Goal: Task Accomplishment & Management: Use online tool/utility

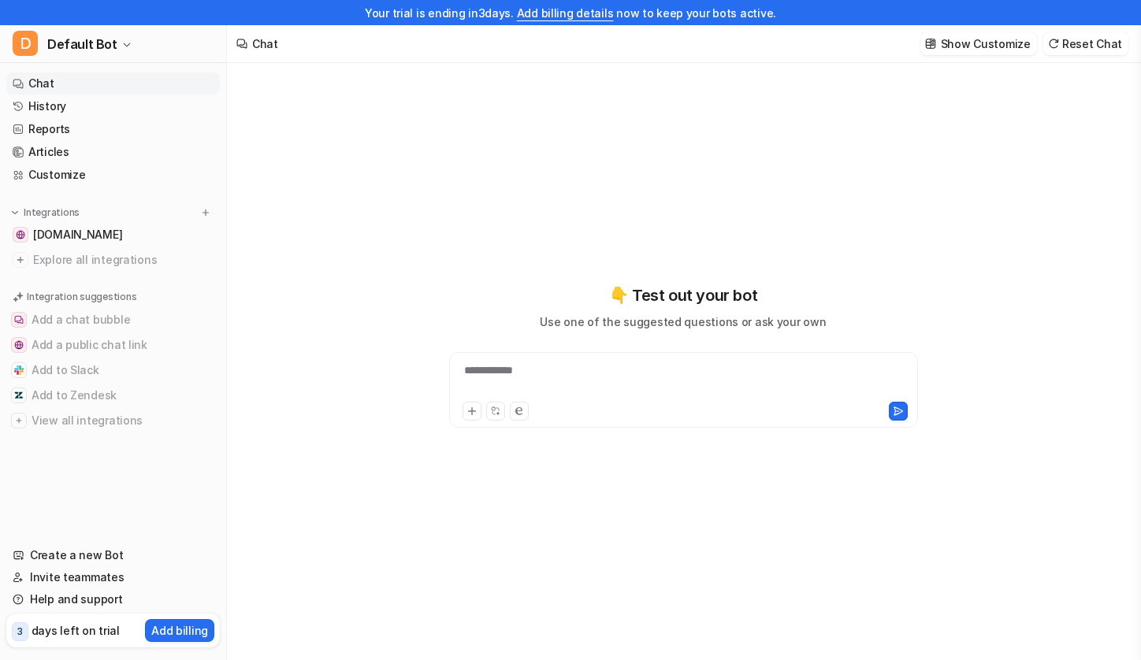
type textarea "**********"
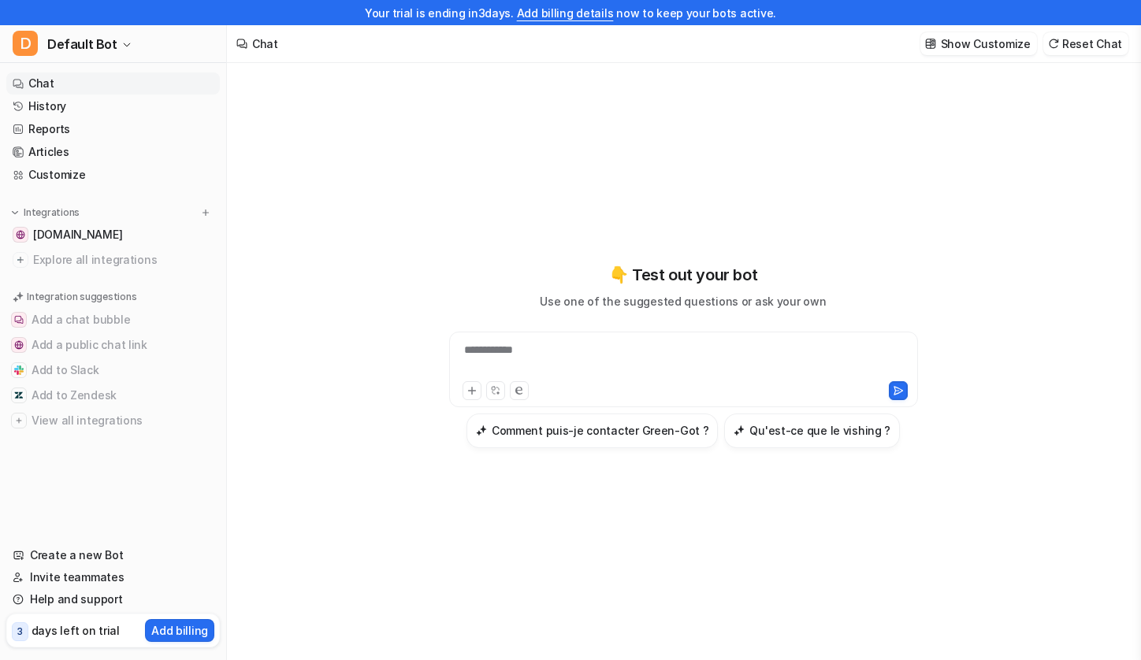
click at [580, 332] on div "**********" at bounding box center [683, 370] width 469 height 76
click at [577, 346] on div at bounding box center [683, 360] width 461 height 36
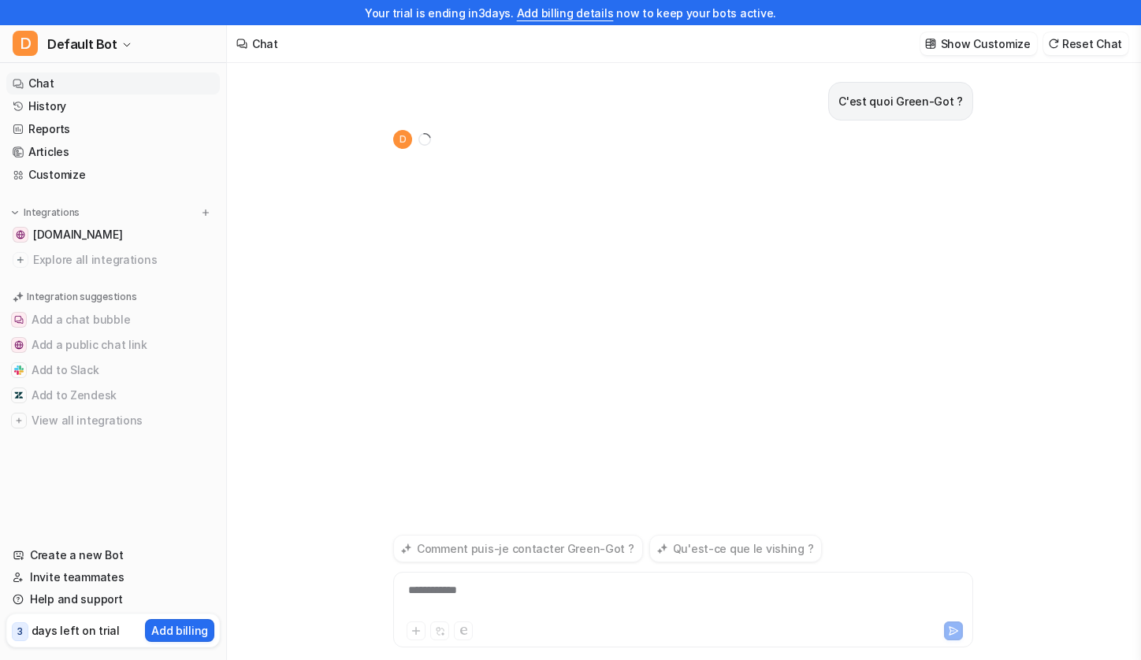
scroll to position [25, 0]
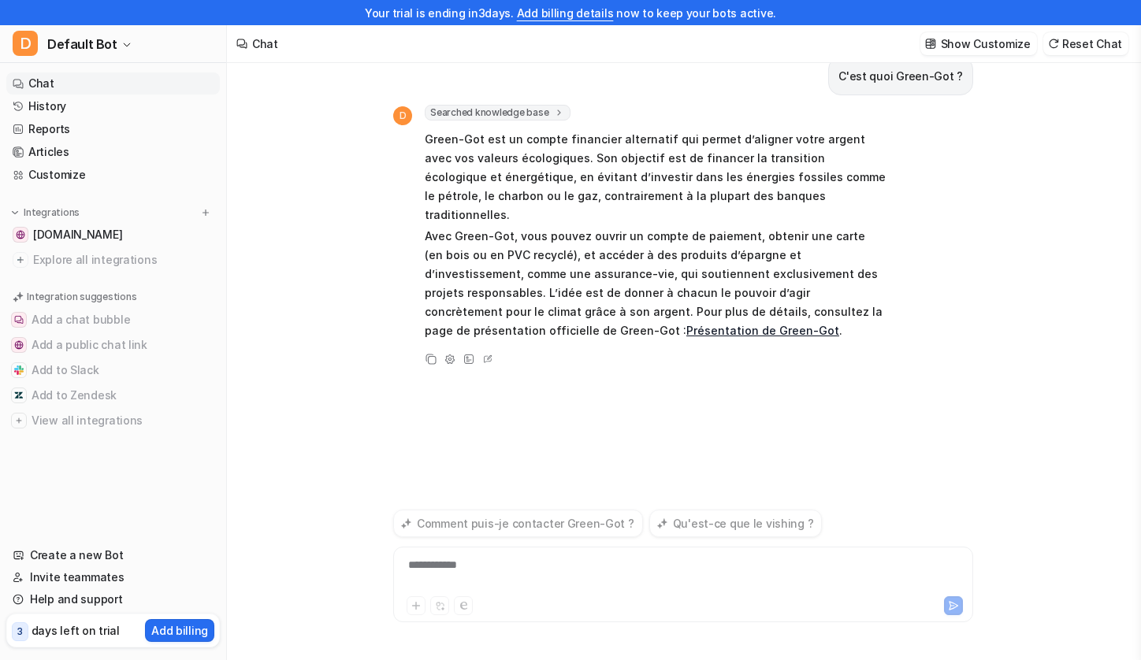
click at [462, 563] on div "**********" at bounding box center [683, 575] width 572 height 36
click at [477, 566] on div "**********" at bounding box center [683, 575] width 572 height 36
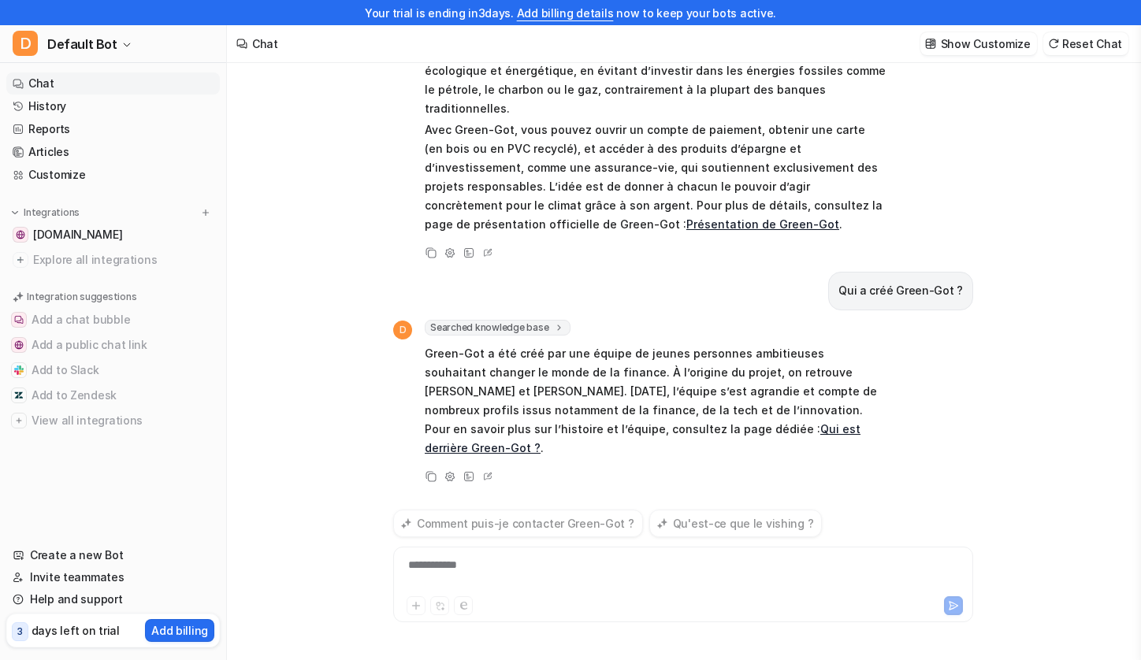
scroll to position [69, 0]
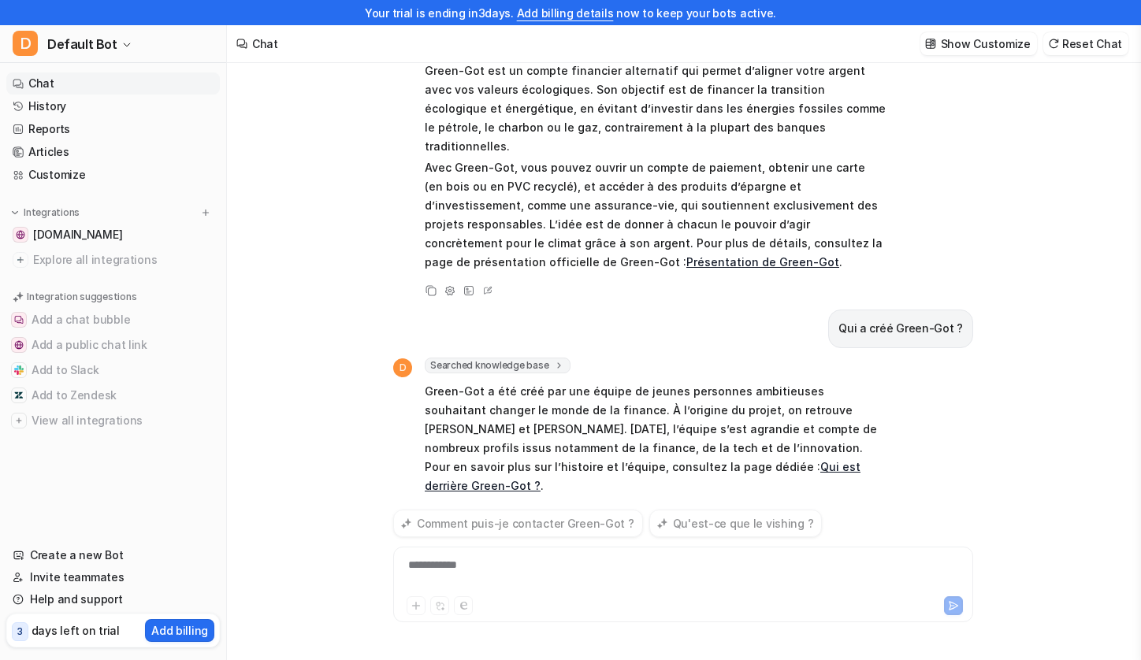
click at [484, 565] on div "**********" at bounding box center [683, 575] width 572 height 36
click at [415, 208] on div "D Searched knowledge base search_queries : [ "Qu'est-ce que Green-Got ?", "Prés…" at bounding box center [639, 155] width 492 height 239
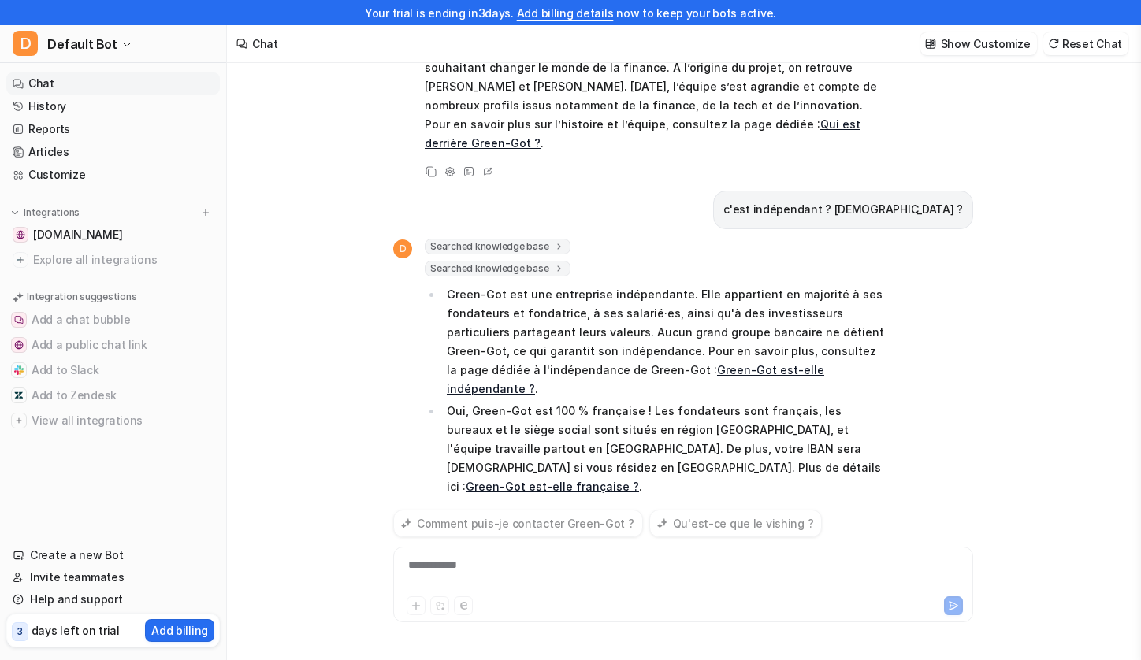
scroll to position [373, 0]
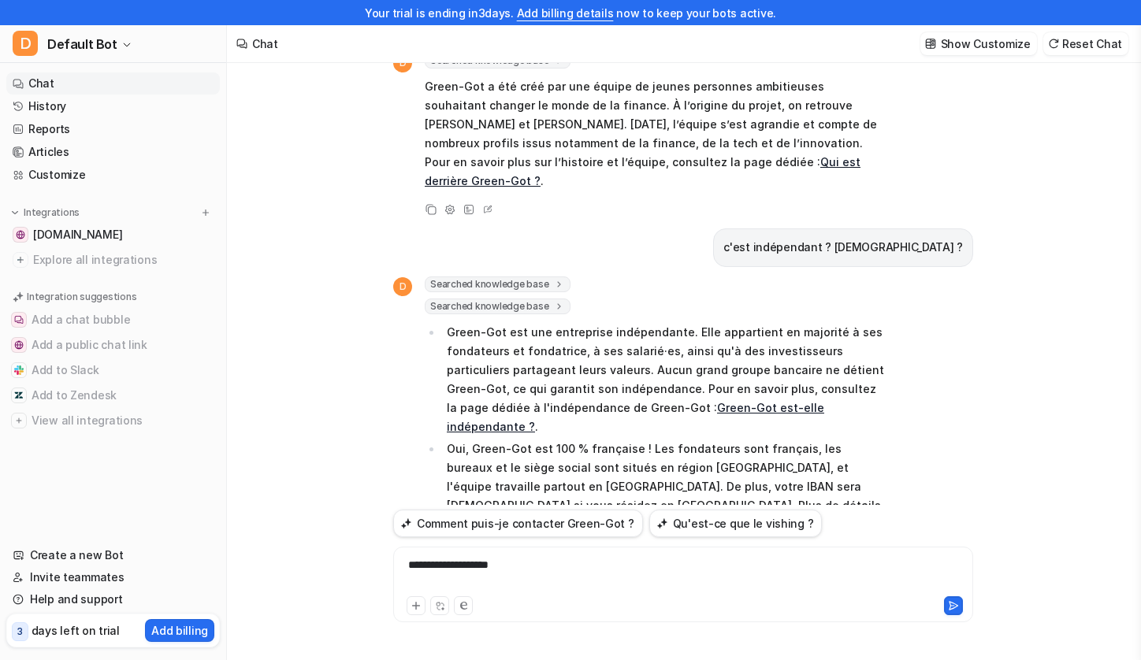
click at [525, 577] on div "**********" at bounding box center [683, 575] width 572 height 36
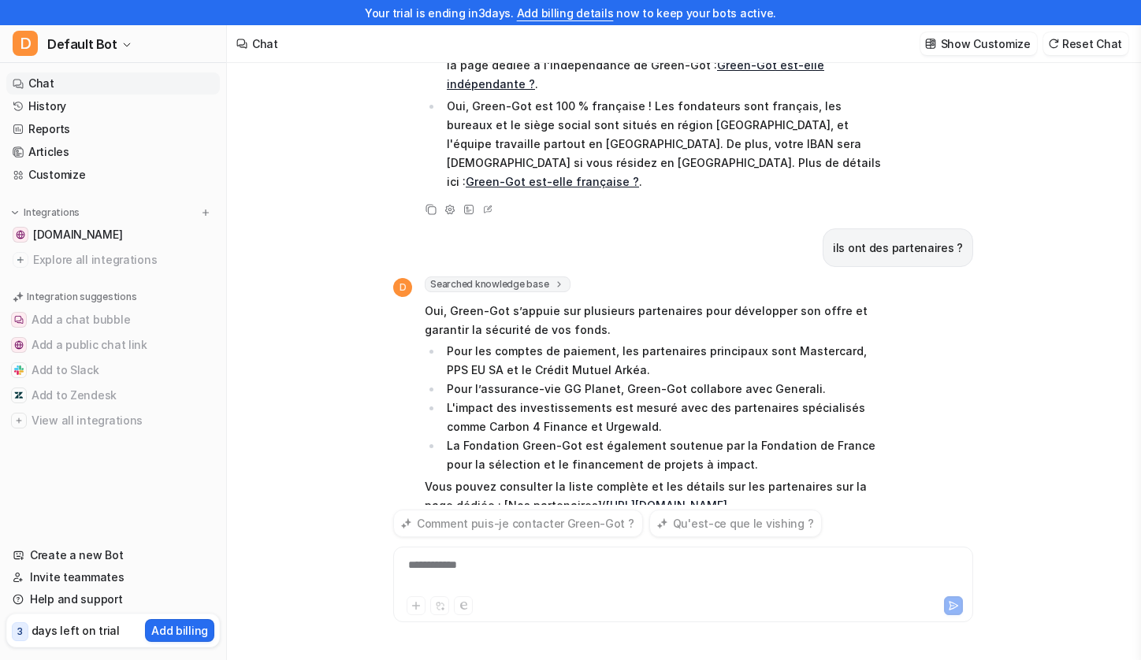
scroll to position [697, 0]
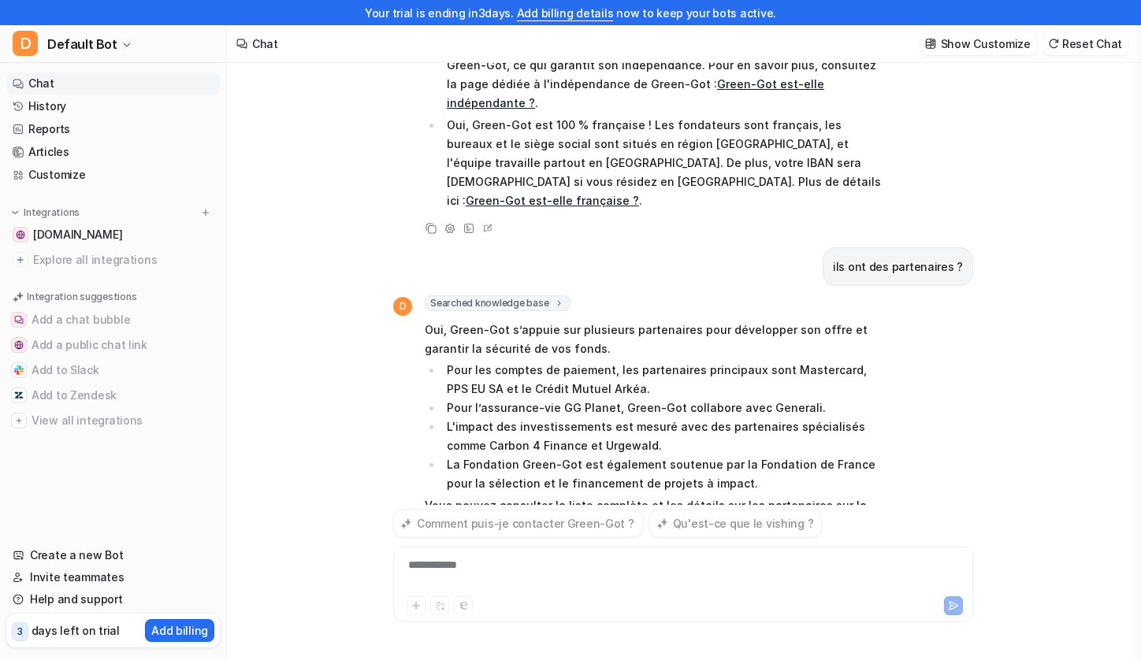
click at [549, 417] on li "L'impact des investissements est mesuré avec des partenaires spécialisés comme …" at bounding box center [663, 436] width 443 height 38
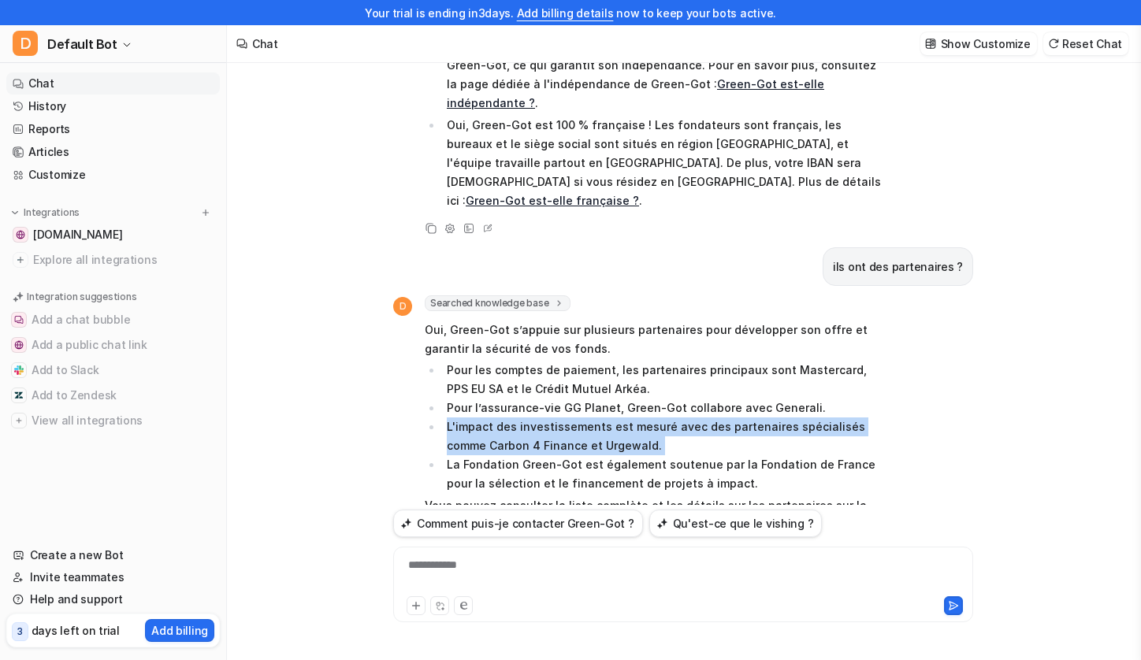
click at [549, 417] on li "L'impact des investissements est mesuré avec des partenaires spécialisés comme …" at bounding box center [663, 436] width 443 height 38
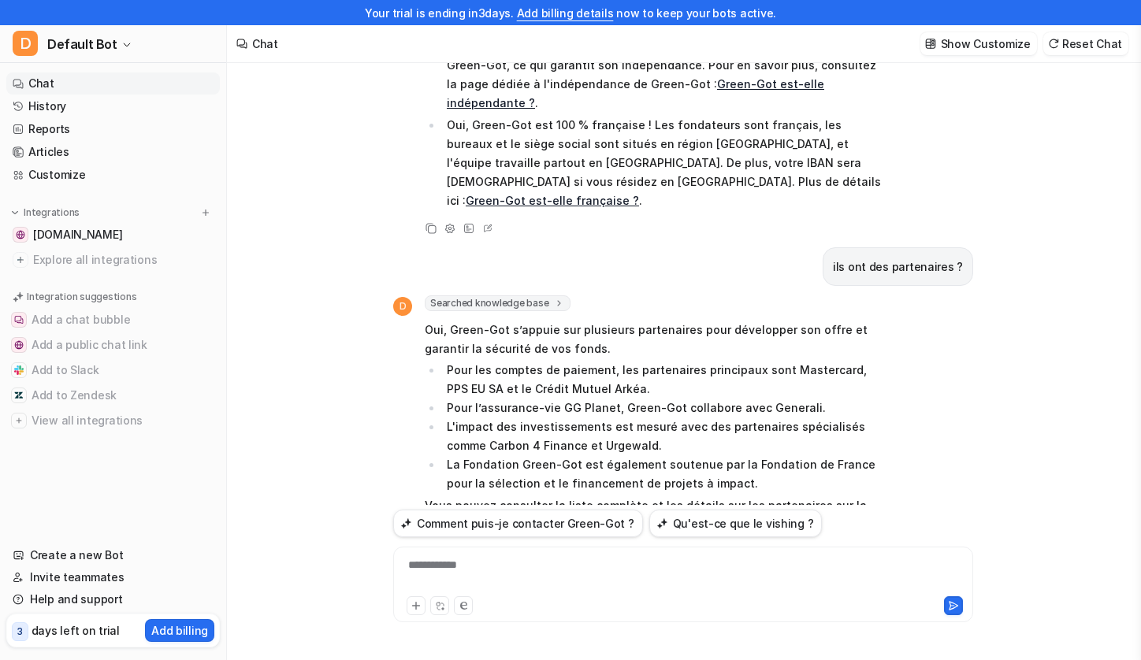
click at [549, 417] on li "L'impact des investissements est mesuré avec des partenaires spécialisés comme …" at bounding box center [663, 436] width 443 height 38
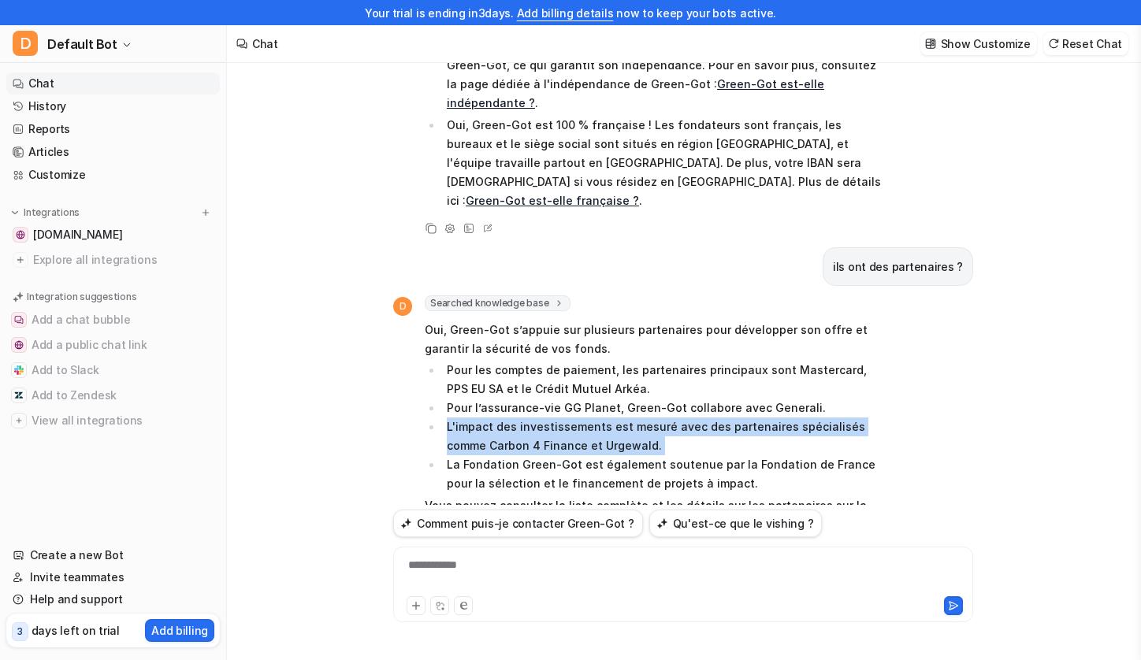
click at [549, 417] on li "L'impact des investissements est mesuré avec des partenaires spécialisés comme …" at bounding box center [663, 436] width 443 height 38
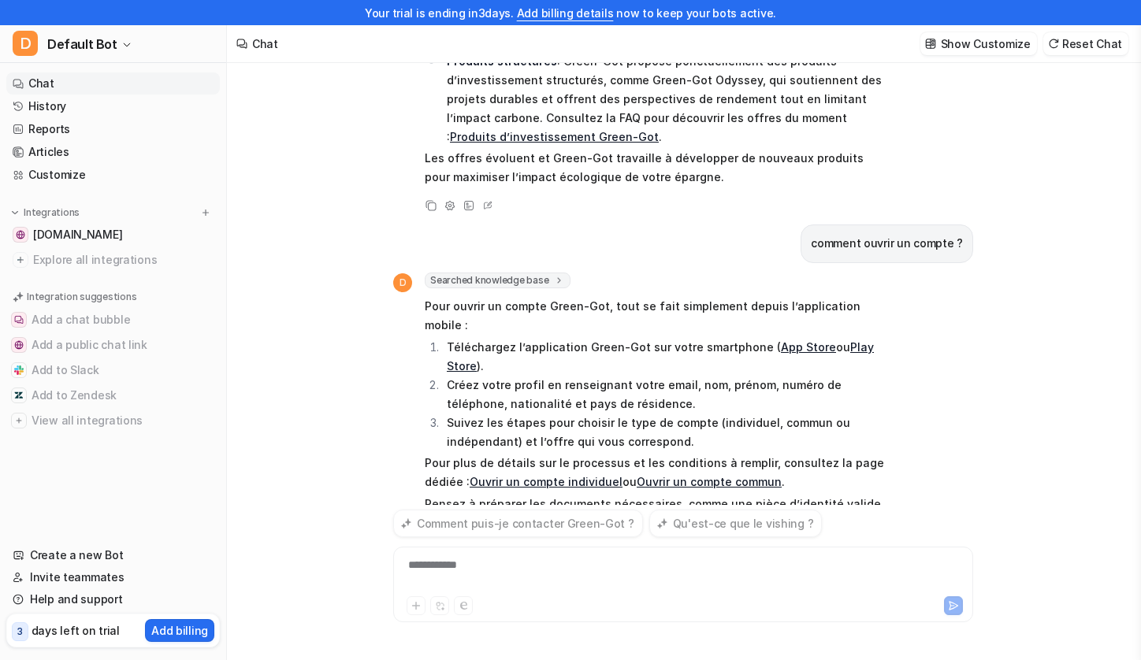
scroll to position [1697, 0]
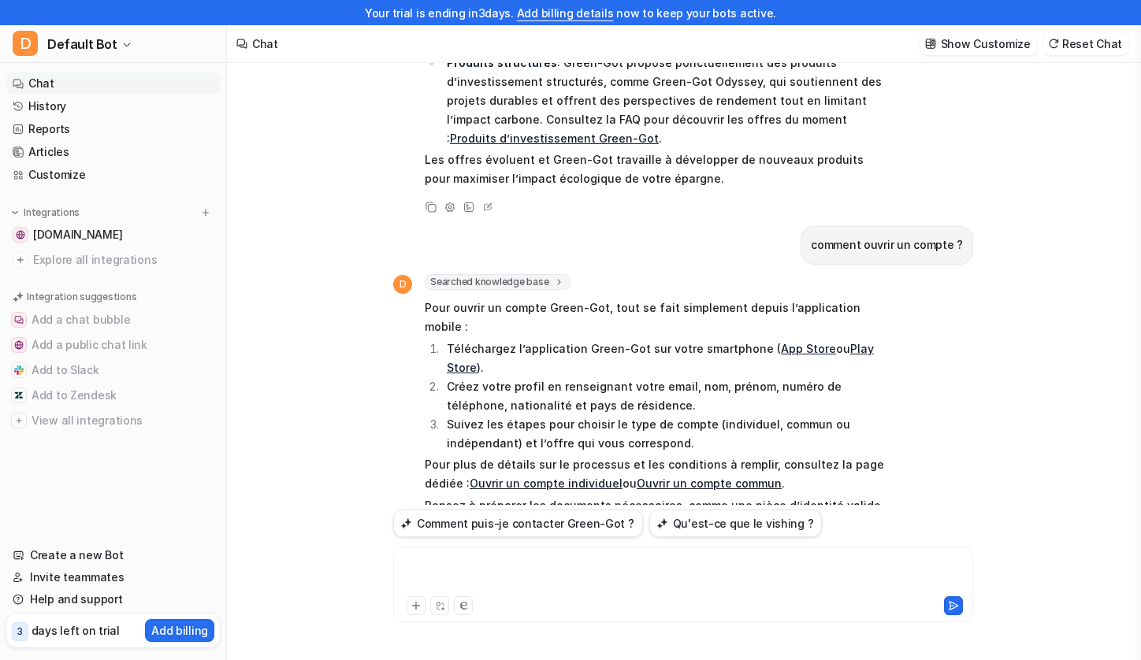
click at [593, 566] on div at bounding box center [683, 575] width 572 height 36
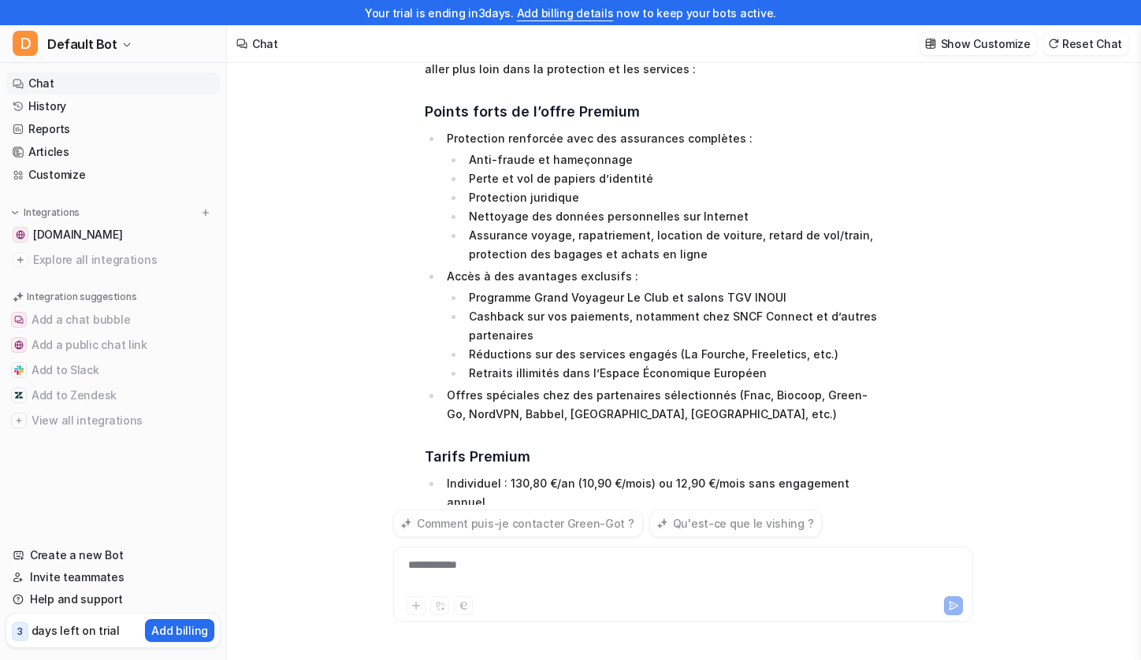
scroll to position [2395, 0]
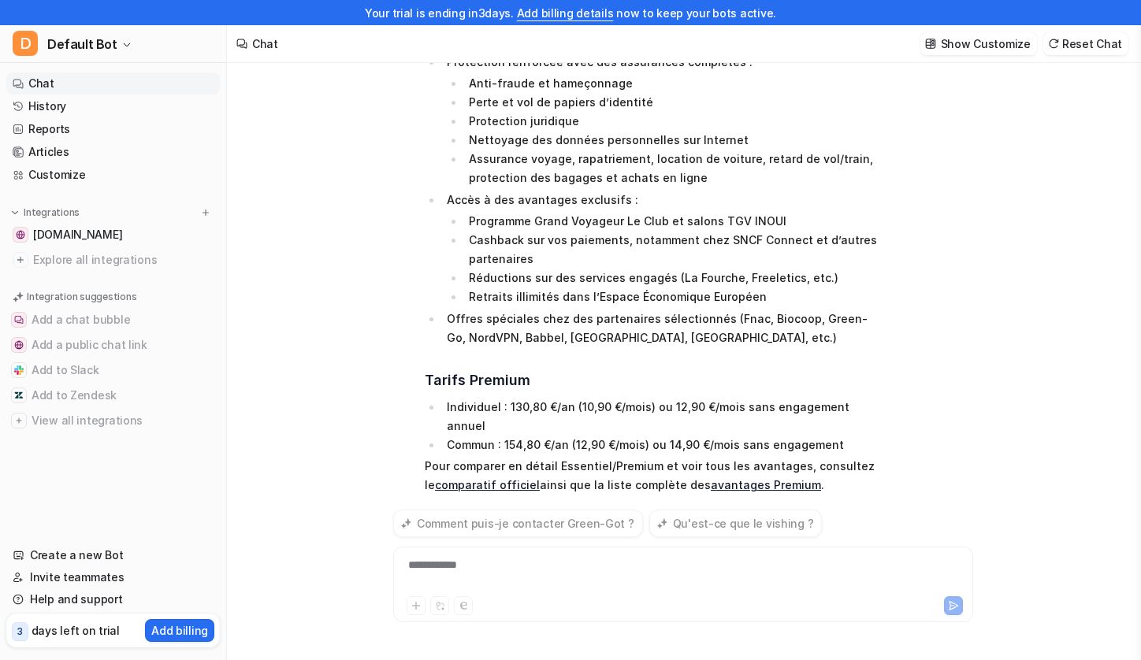
click at [781, 398] on li "Individuel : 130,80 €/an (10,90 €/mois) ou 12,90 €/mois sans engagement annuel" at bounding box center [663, 417] width 443 height 38
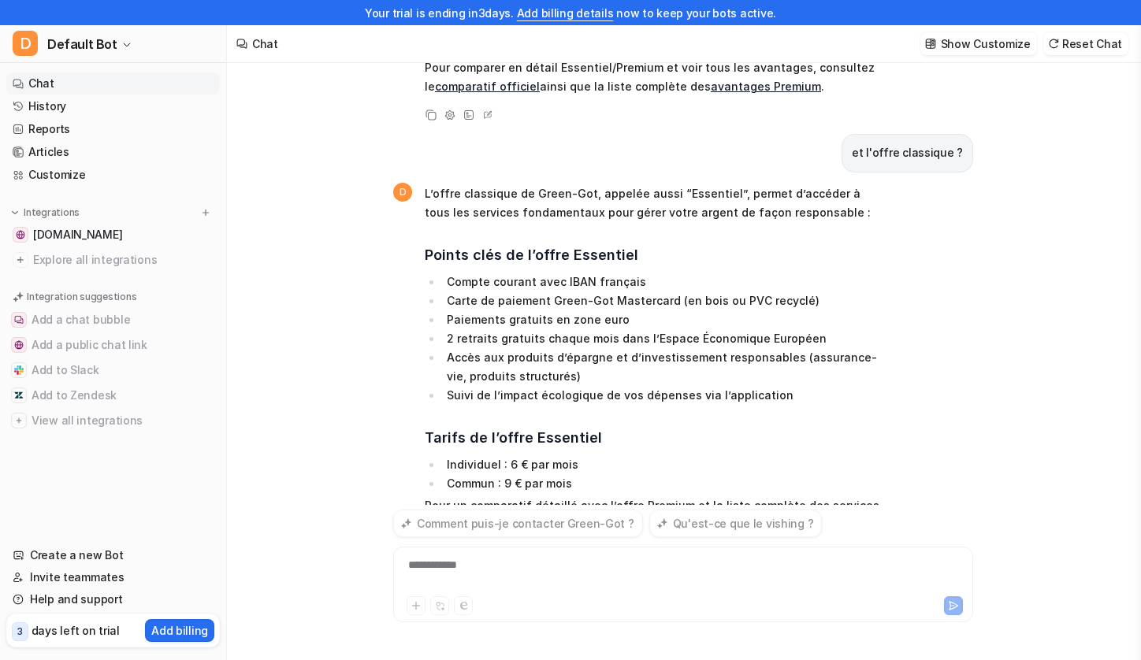
scroll to position [2756, 0]
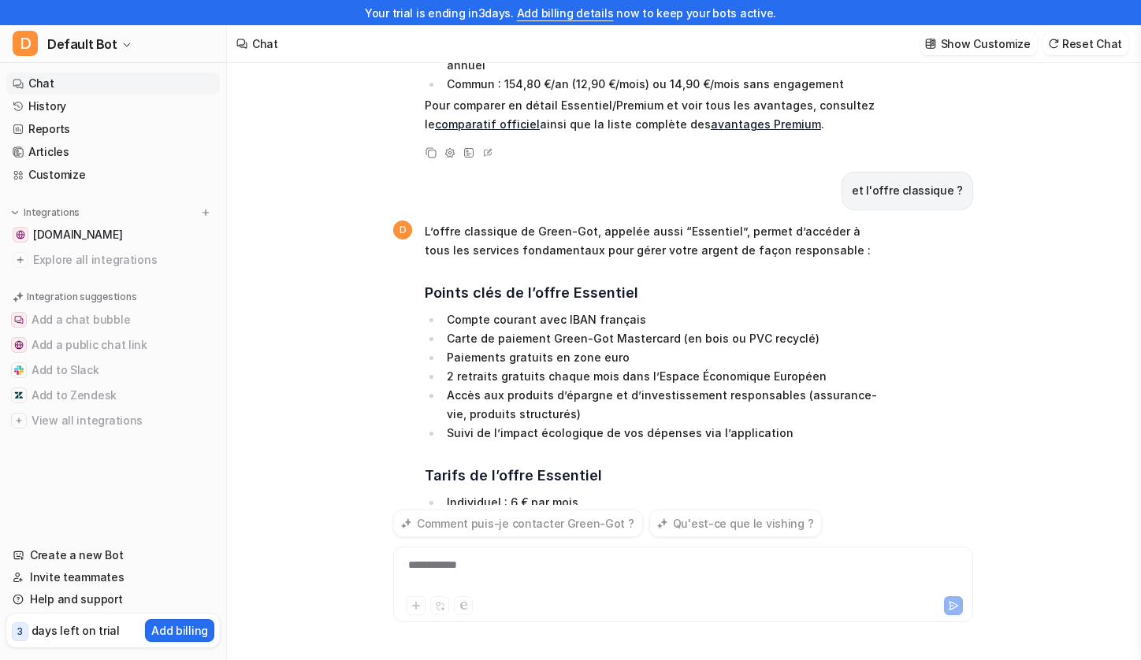
click at [553, 579] on div "**********" at bounding box center [683, 575] width 572 height 36
click at [484, 567] on div "**********" at bounding box center [683, 575] width 572 height 36
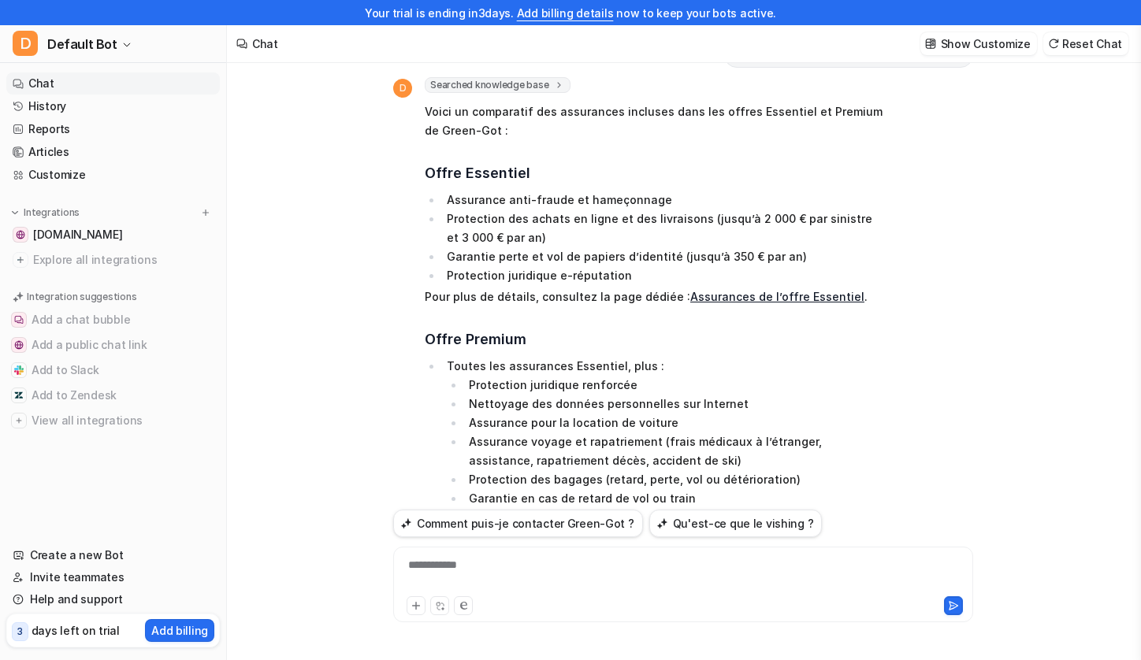
scroll to position [3335, 0]
click at [692, 530] on button "Qu'est-ce que le vishing ?" at bounding box center [735, 524] width 173 height 28
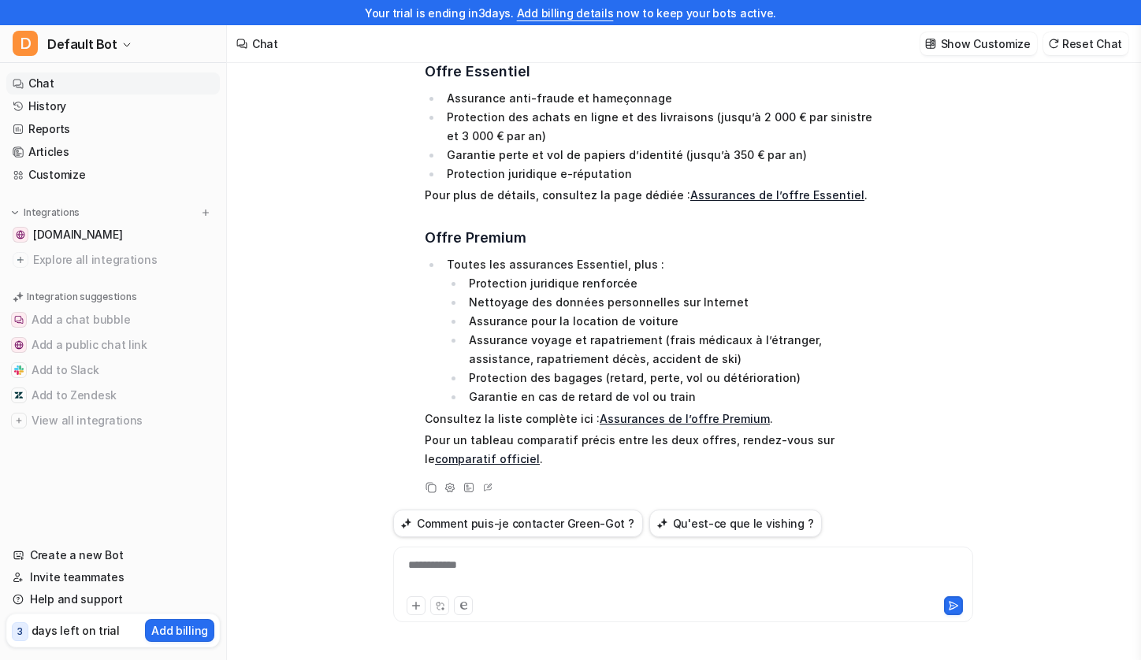
scroll to position [3656, 0]
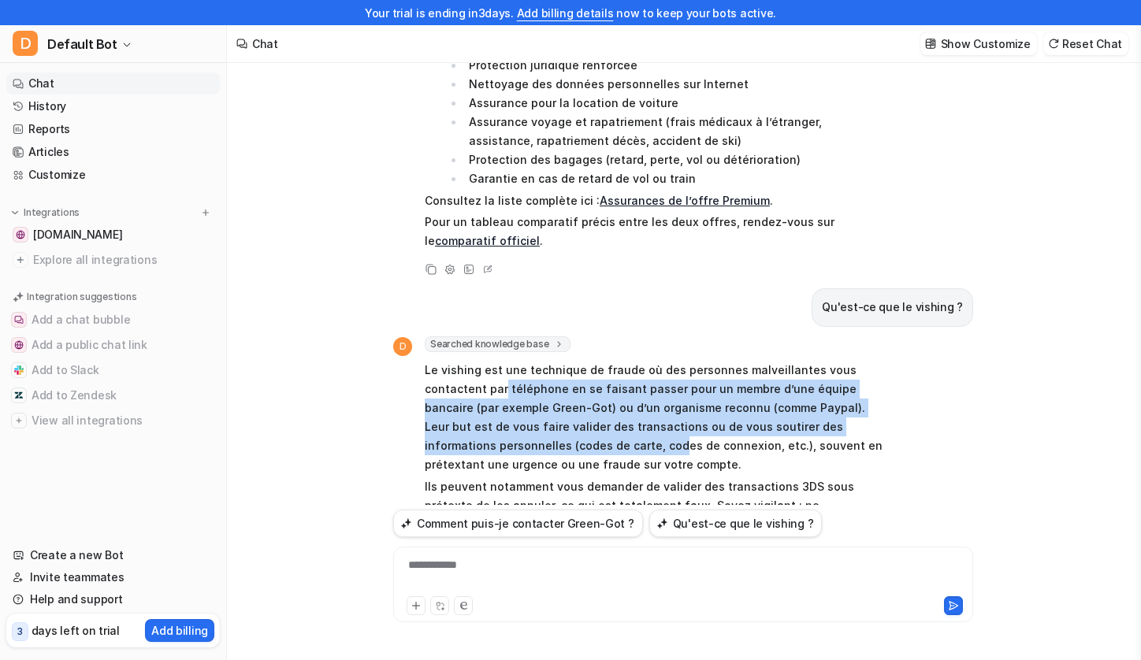
drag, startPoint x: 495, startPoint y: 336, endPoint x: 443, endPoint y: 273, distance: 82.2
click at [443, 361] on p "Le vishing est une technique de fraude où des personnes malveillantes vous cont…" at bounding box center [655, 417] width 461 height 113
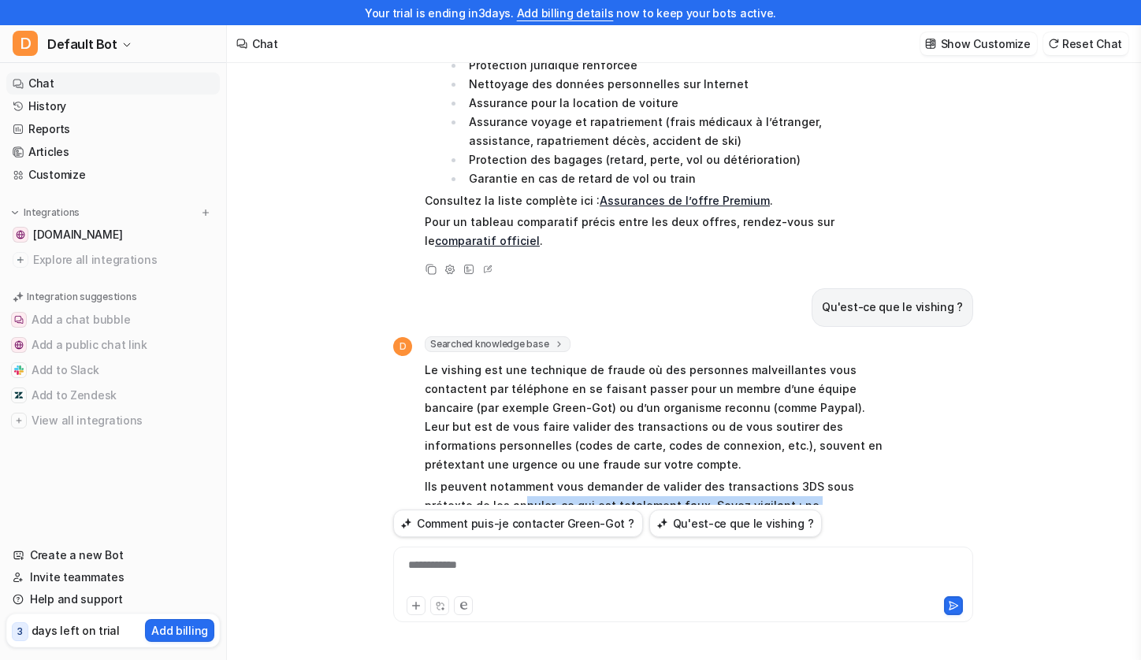
drag, startPoint x: 473, startPoint y: 395, endPoint x: 531, endPoint y: 422, distance: 63.4
click at [531, 477] on p "Ils peuvent notamment vous demander de valider des transactions 3DS sous prétex…" at bounding box center [655, 533] width 461 height 113
click at [485, 576] on div "**********" at bounding box center [683, 575] width 572 height 36
click at [499, 561] on div at bounding box center [683, 575] width 572 height 36
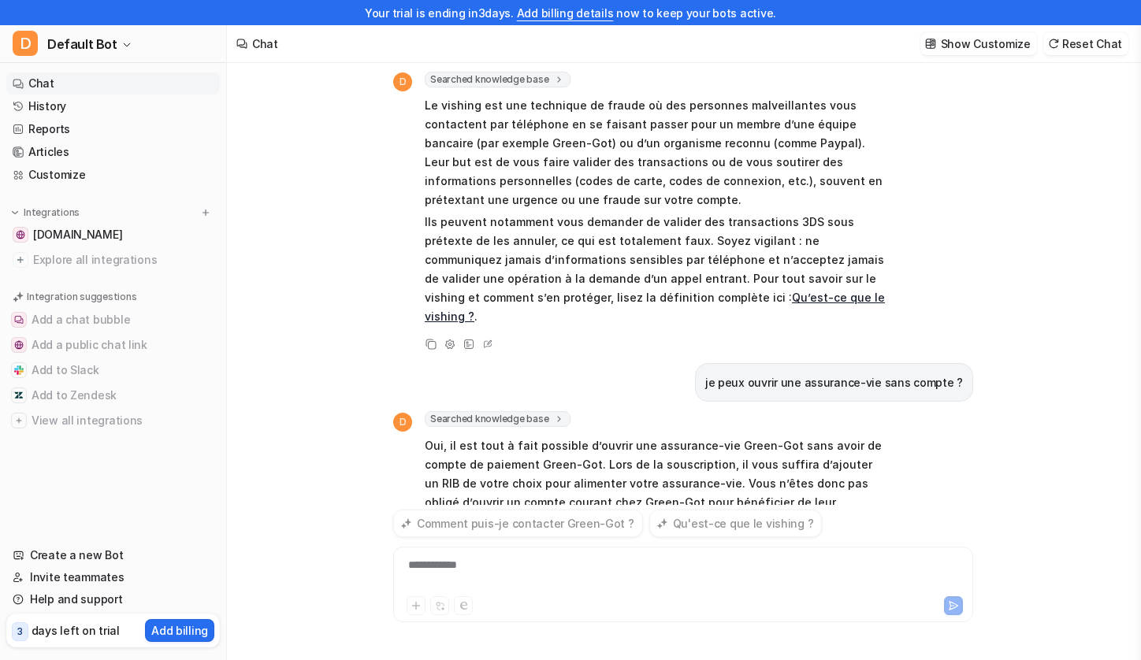
scroll to position [3883, 0]
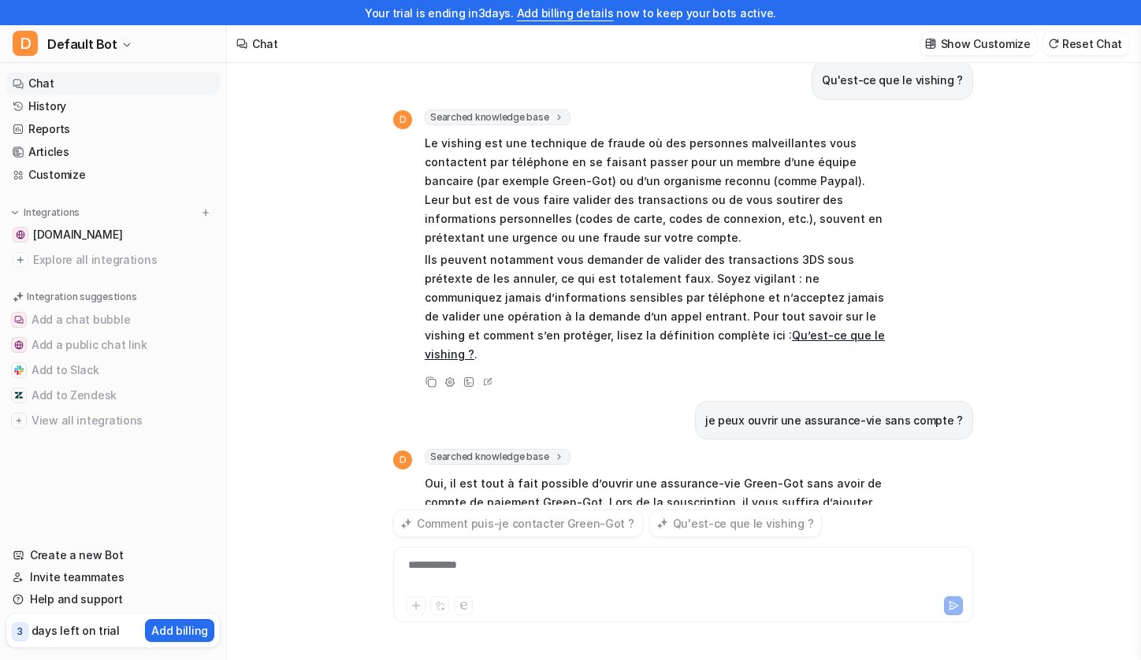
click at [601, 551] on div "**********" at bounding box center [683, 585] width 580 height 76
click at [581, 563] on div "**********" at bounding box center [683, 575] width 572 height 36
click at [469, 474] on p "Oui, il est tout à fait possible d’ouvrir une assurance-vie Green-Got sans avoi…" at bounding box center [655, 521] width 461 height 95
click at [92, 109] on link "History" at bounding box center [112, 106] width 213 height 22
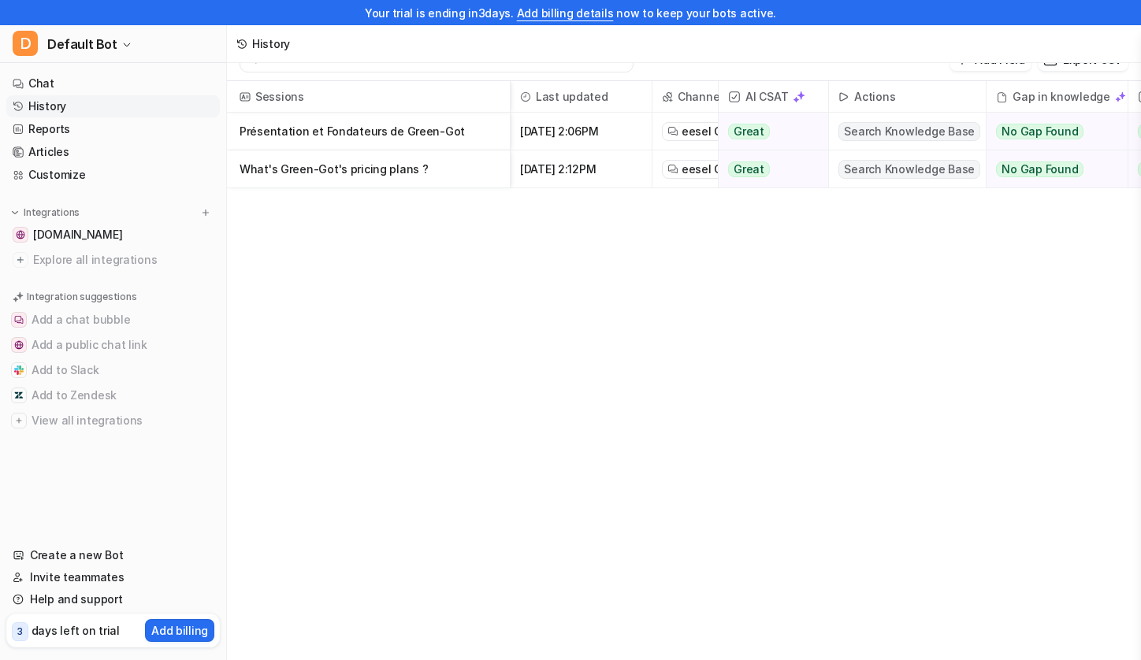
click at [457, 129] on p "Présentation et Fondateurs de Green-Got" at bounding box center [368, 132] width 258 height 38
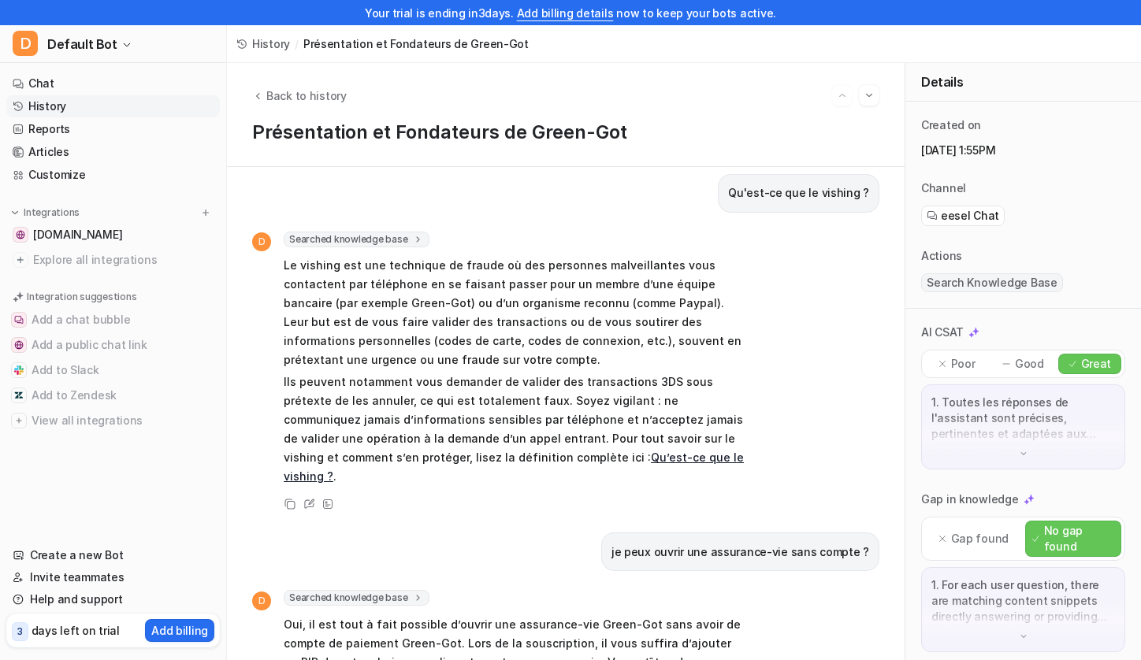
click at [1014, 621] on div "1. For each user question, there are matching content snippets directly answeri…" at bounding box center [1023, 609] width 204 height 85
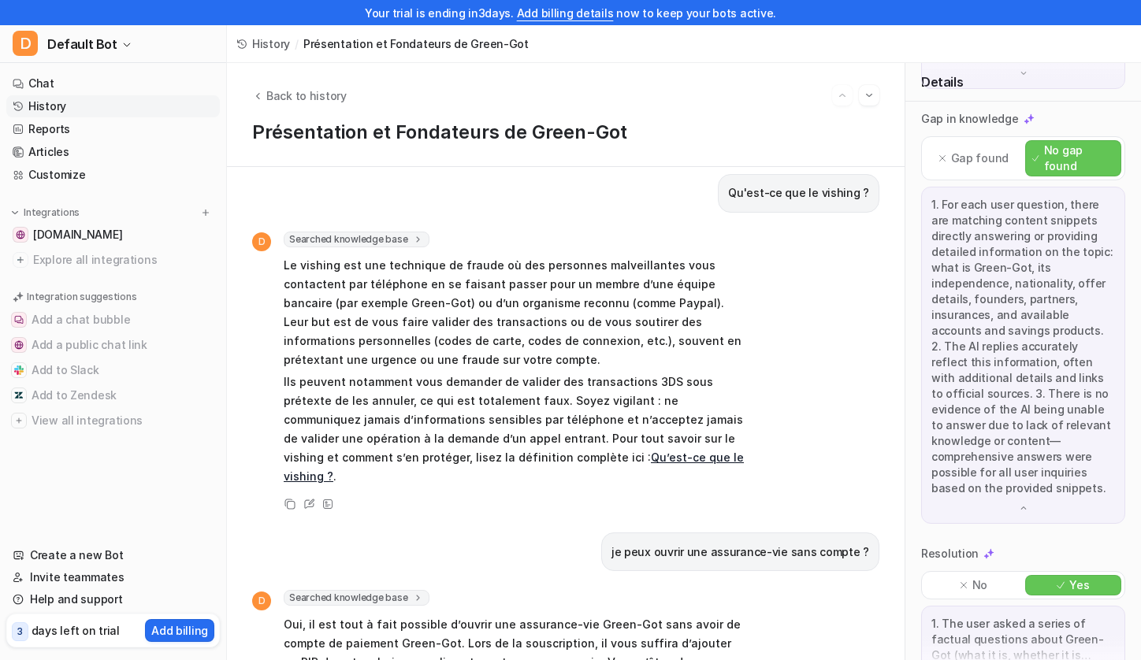
click at [1015, 628] on div "1. The user asked a series of factual questions about Green-Got (what it is, wh…" at bounding box center [1023, 648] width 204 height 85
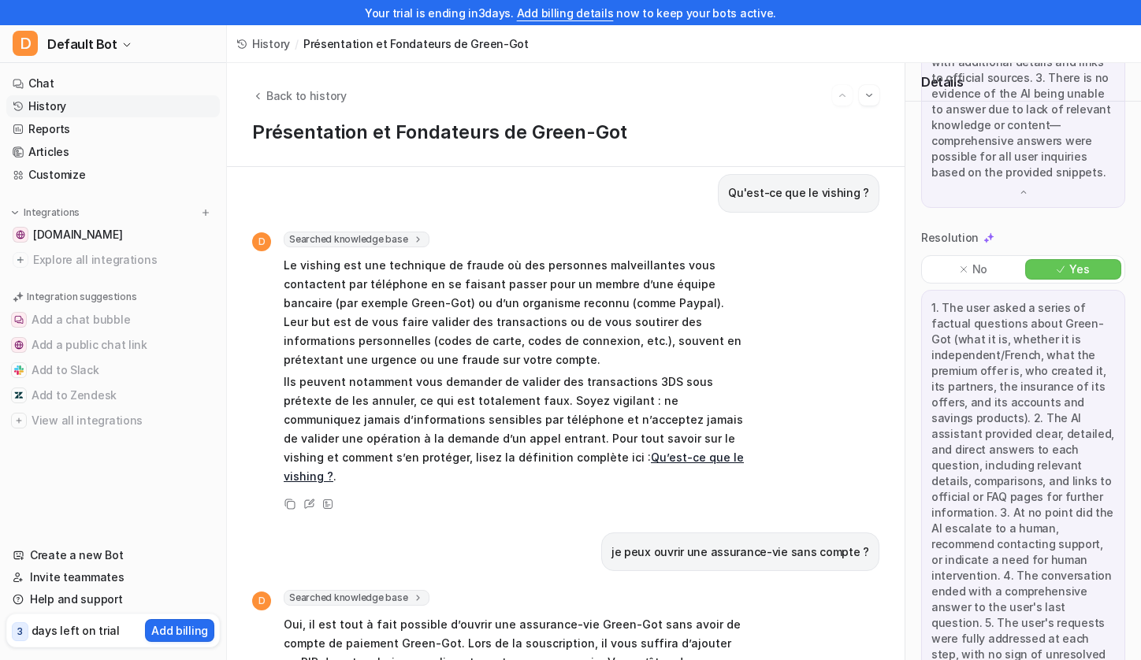
scroll to position [696, 0]
click at [114, 239] on span "[DOMAIN_NAME]" at bounding box center [77, 235] width 89 height 16
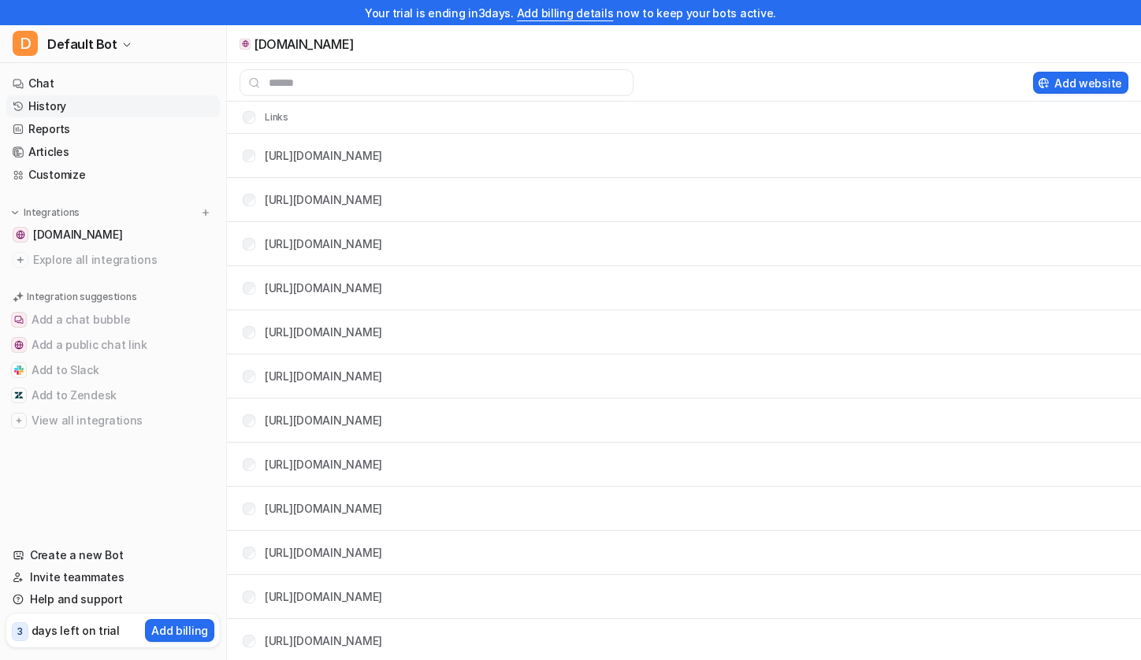
click at [83, 107] on link "History" at bounding box center [112, 106] width 213 height 22
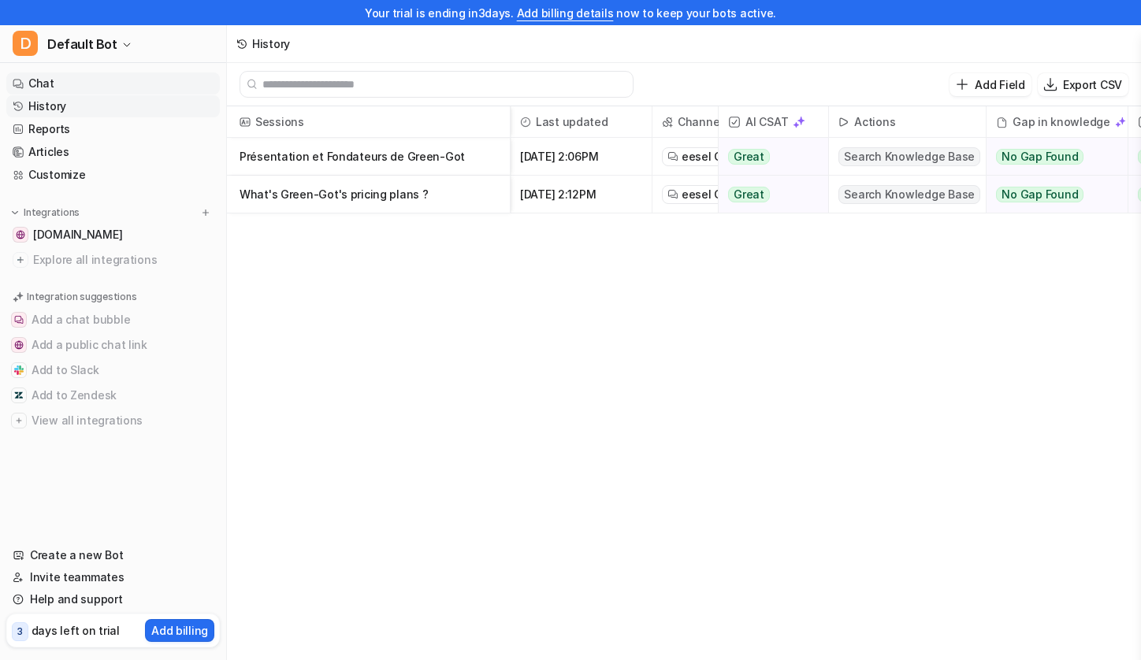
click at [95, 89] on link "Chat" at bounding box center [112, 83] width 213 height 22
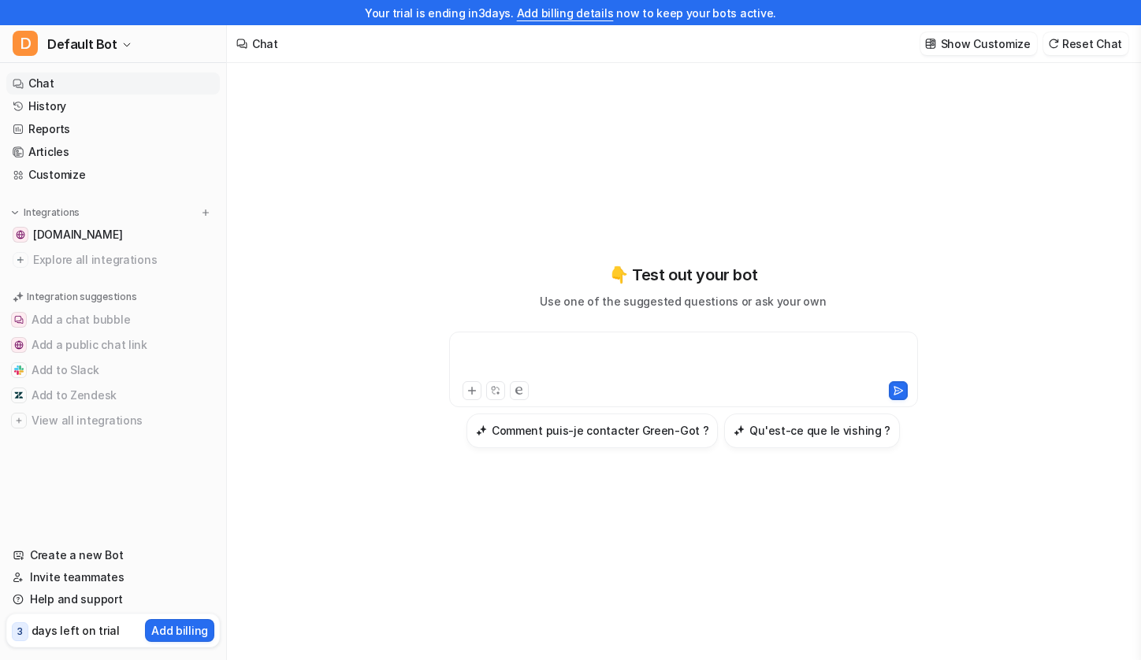
click at [540, 351] on div at bounding box center [683, 360] width 461 height 36
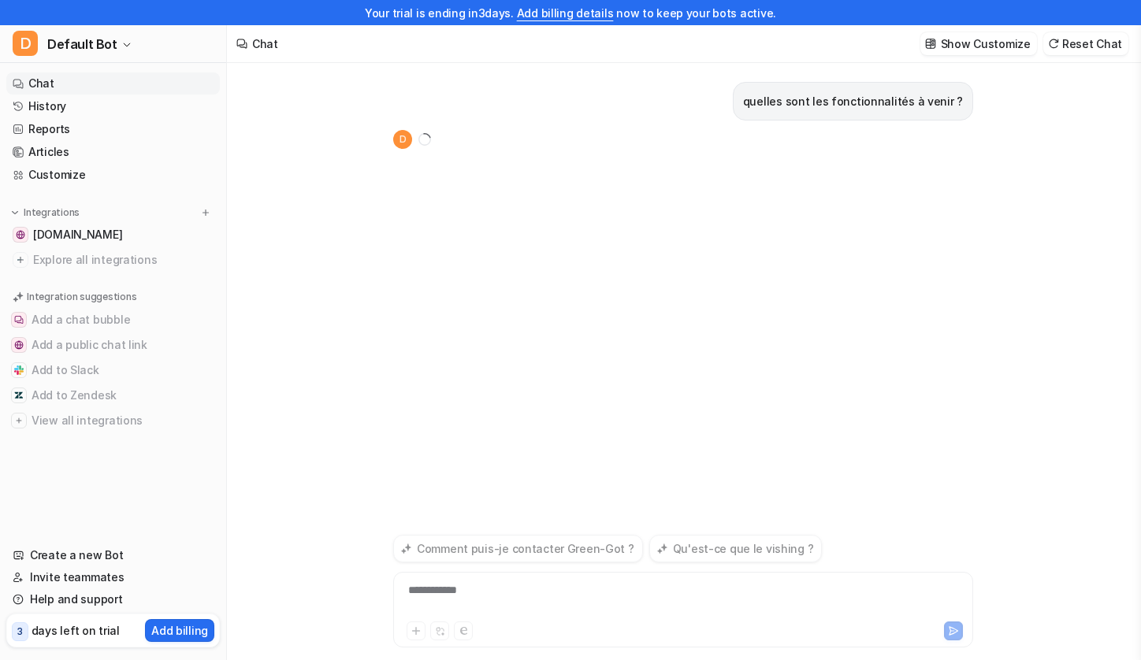
scroll to position [25, 0]
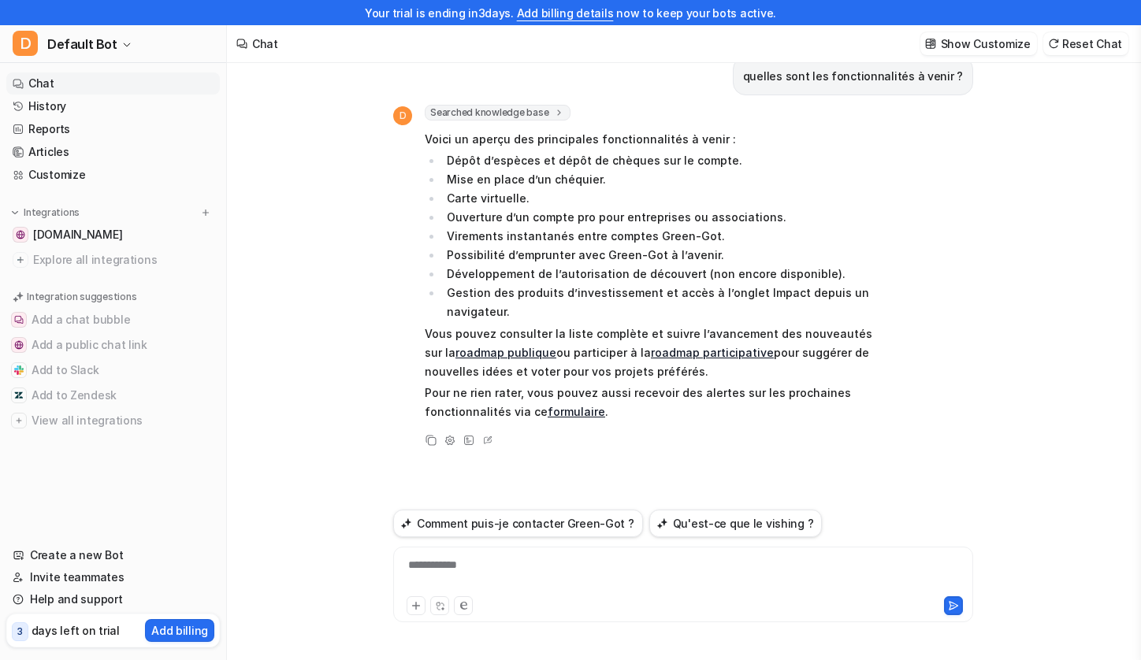
click at [508, 351] on link "roadmap publique" at bounding box center [505, 352] width 101 height 13
click at [577, 570] on div at bounding box center [683, 575] width 572 height 36
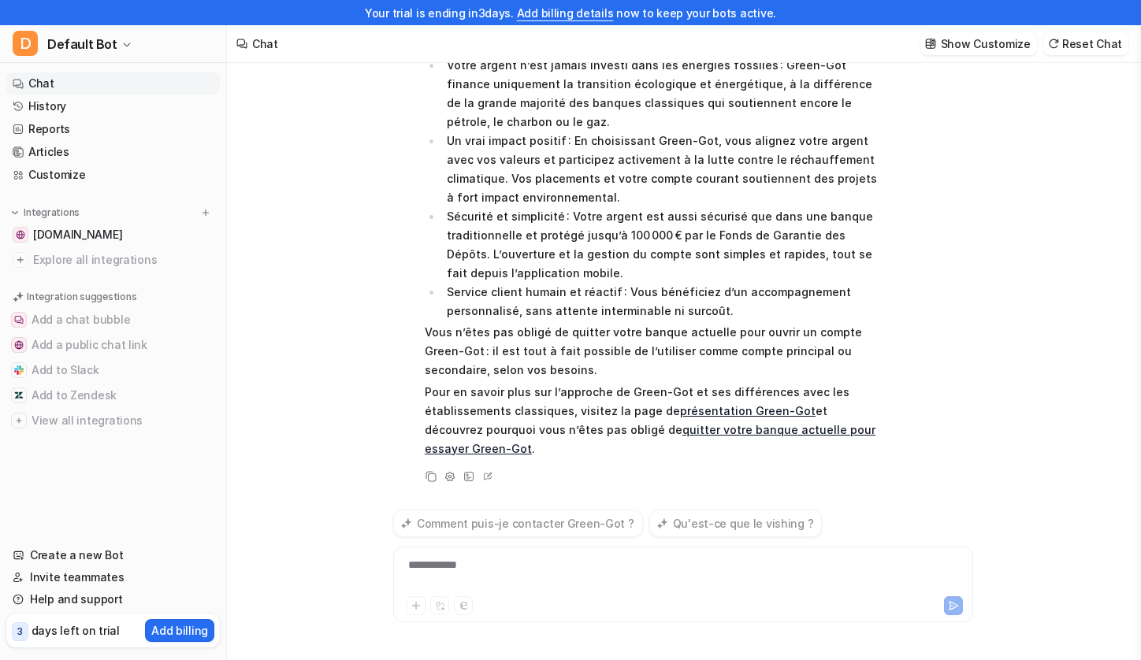
scroll to position [916, 0]
click at [511, 561] on div "**********" at bounding box center [683, 575] width 572 height 36
click at [116, 107] on link "History" at bounding box center [112, 106] width 213 height 22
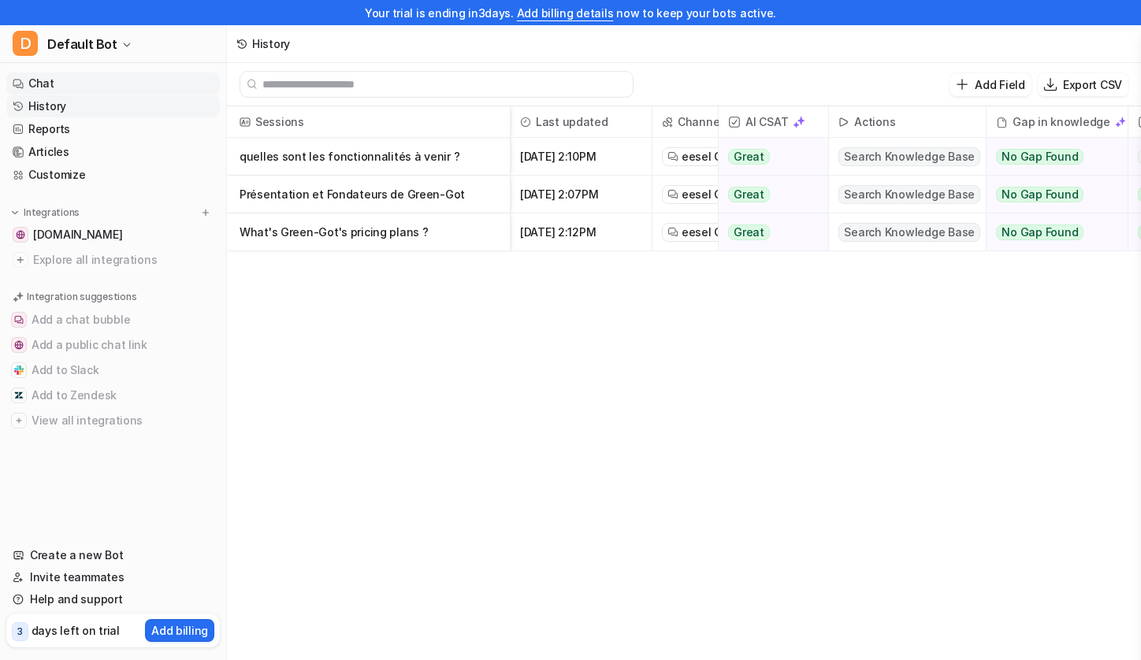
click at [135, 87] on link "Chat" at bounding box center [112, 83] width 213 height 22
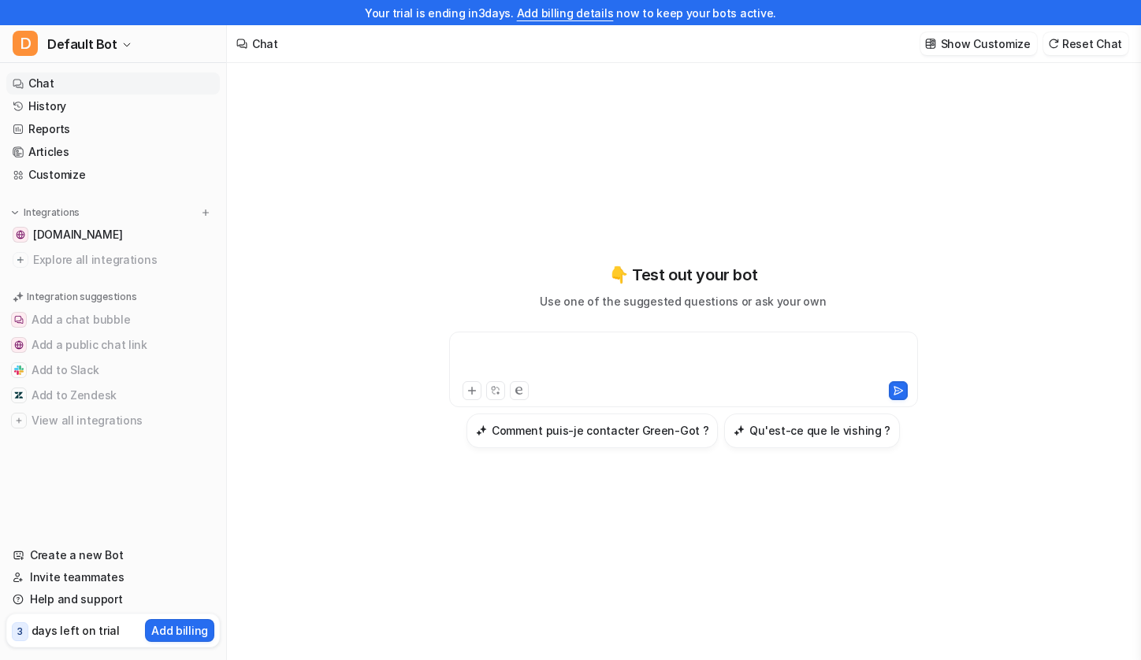
click at [580, 368] on div at bounding box center [683, 360] width 461 height 36
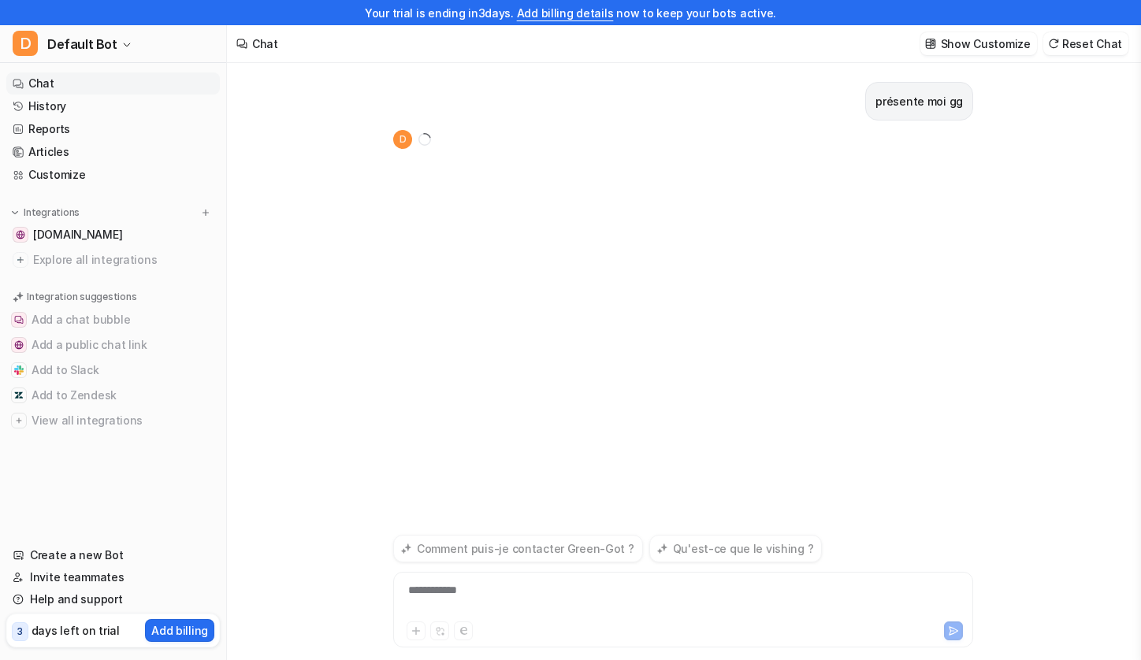
scroll to position [25, 0]
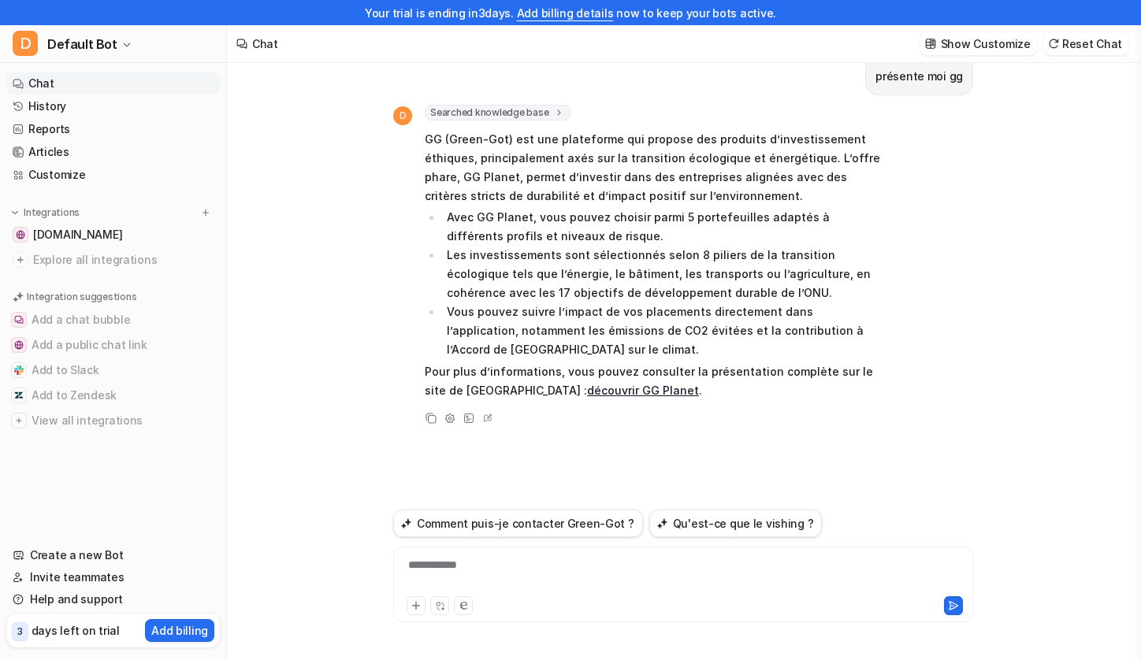
click at [518, 573] on div "**********" at bounding box center [683, 575] width 572 height 36
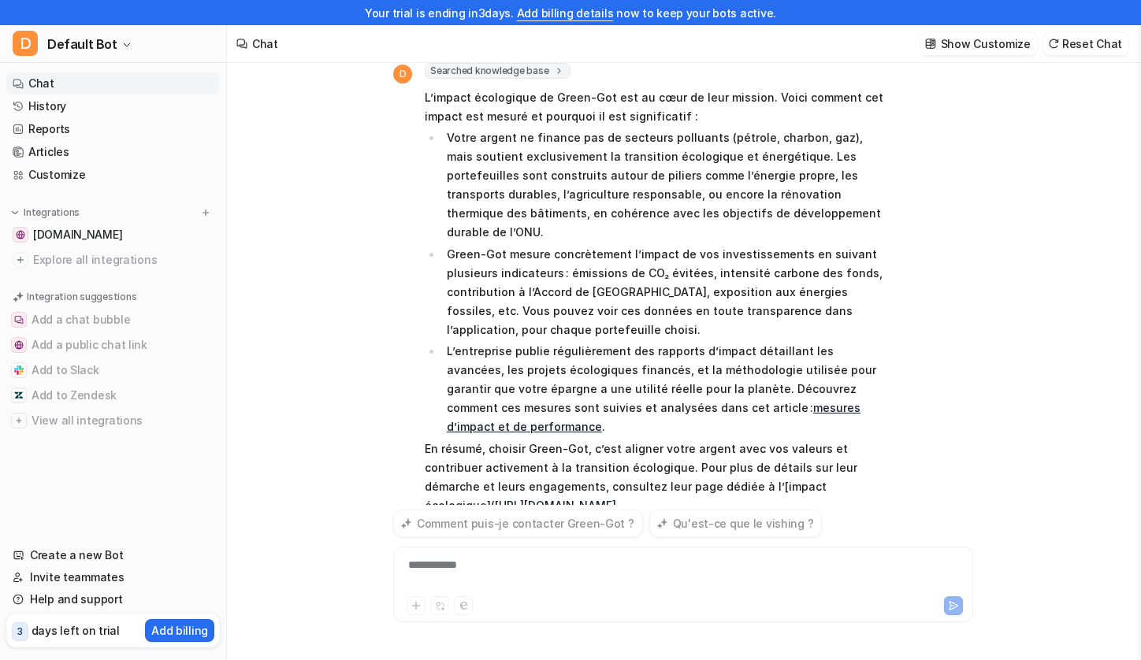
scroll to position [727, 0]
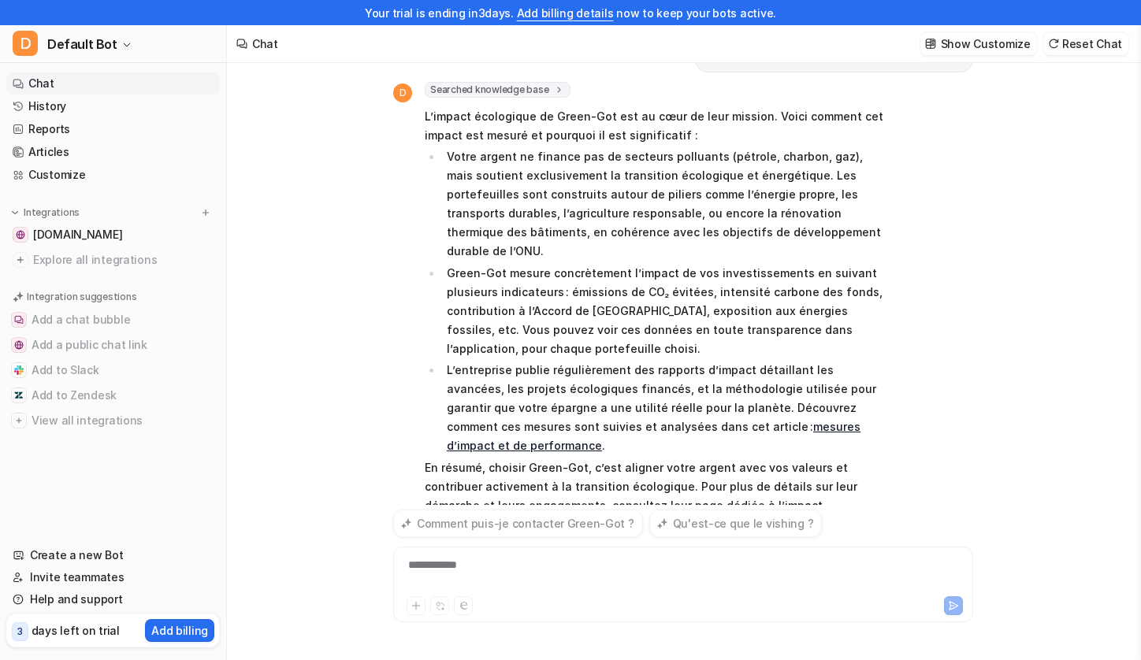
click at [702, 420] on link "mesures d’impact et de performance" at bounding box center [654, 436] width 414 height 32
click at [482, 570] on div "**********" at bounding box center [683, 575] width 572 height 36
click at [169, 95] on link "History" at bounding box center [112, 106] width 213 height 22
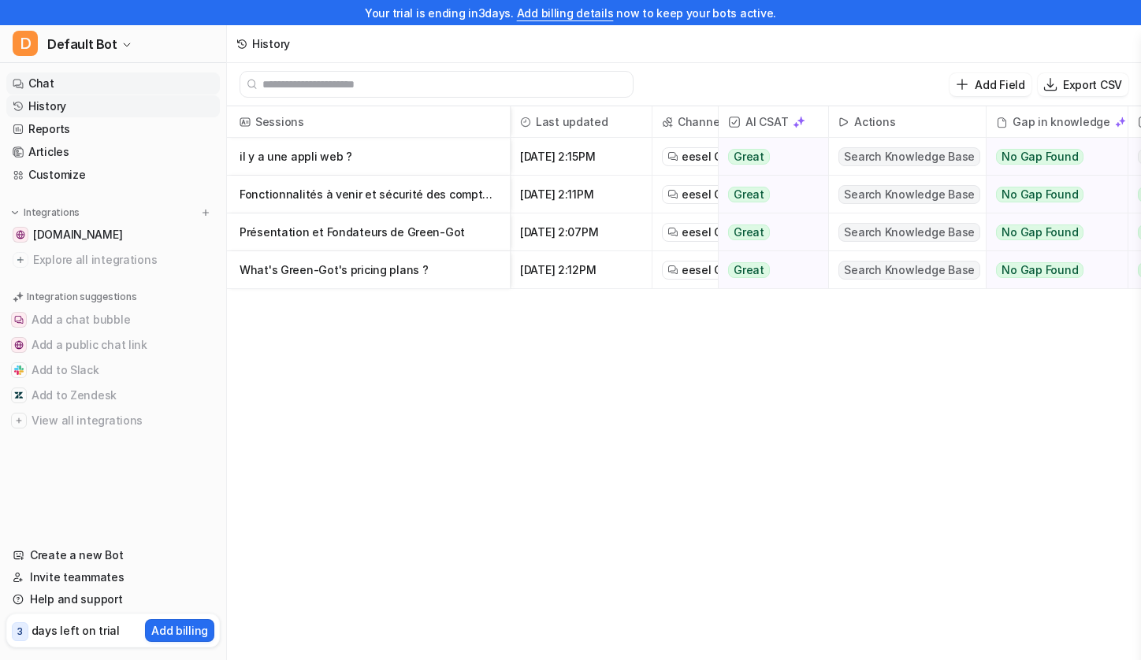
click at [132, 87] on link "Chat" at bounding box center [112, 83] width 213 height 22
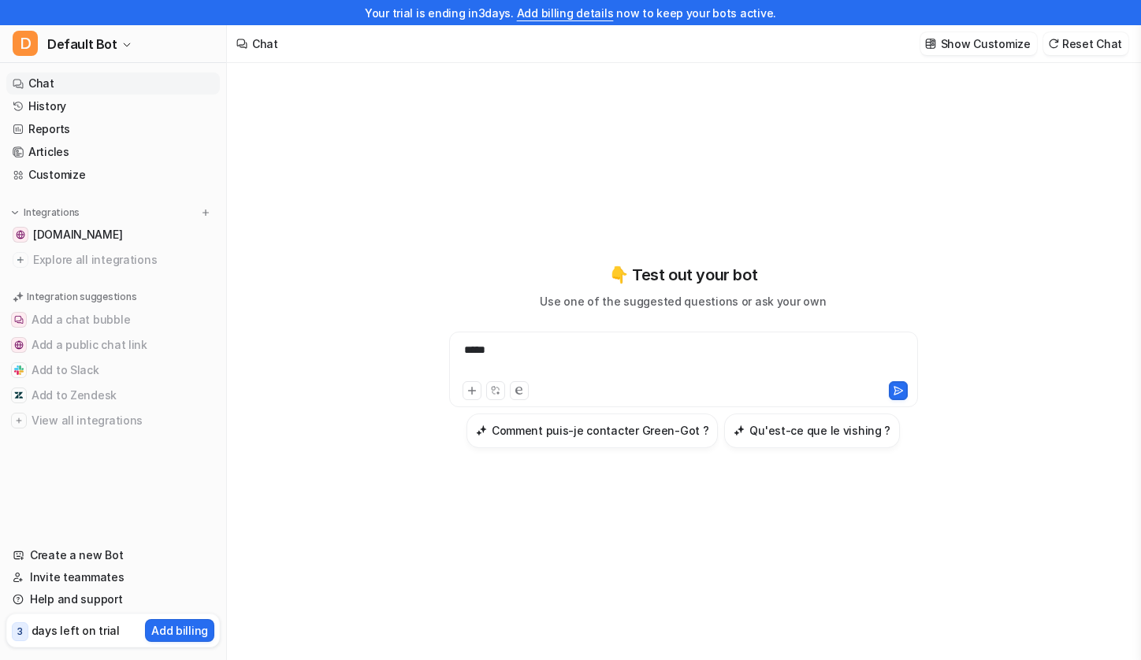
scroll to position [25, 0]
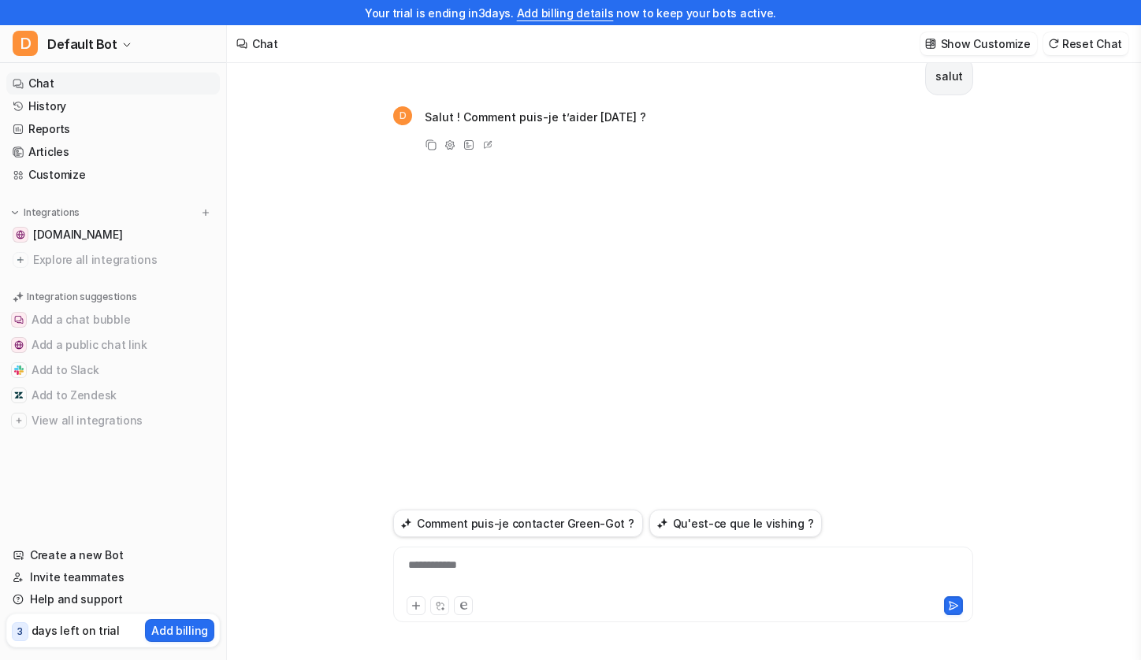
click at [488, 556] on div "**********" at bounding box center [683, 585] width 580 height 76
click at [484, 566] on div at bounding box center [683, 575] width 572 height 36
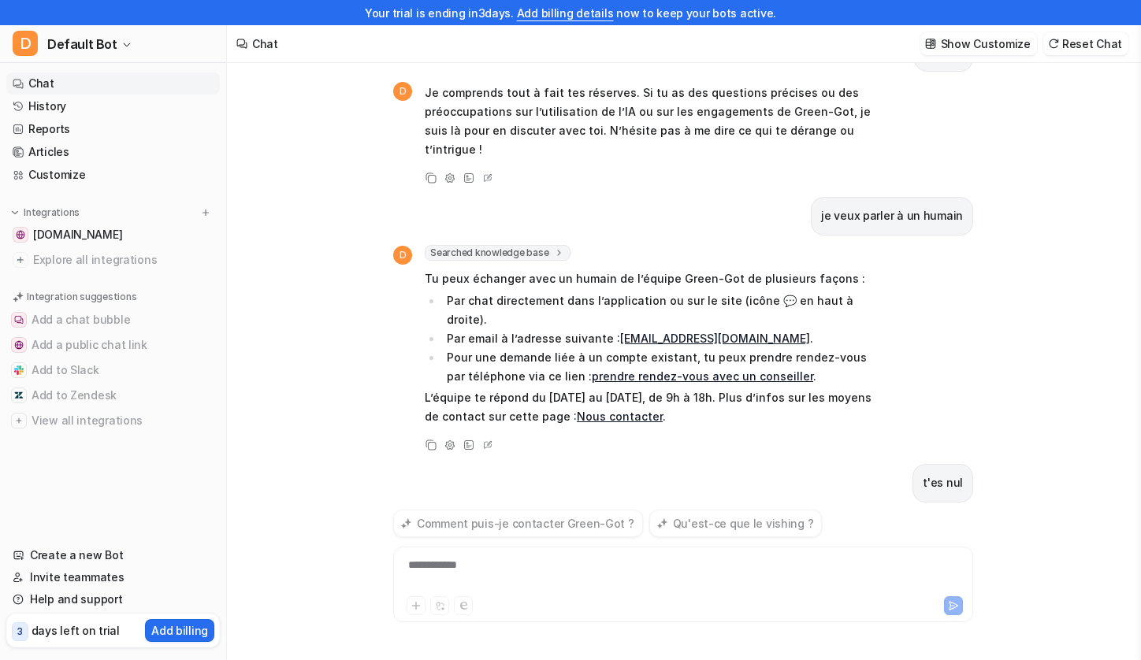
scroll to position [700, 0]
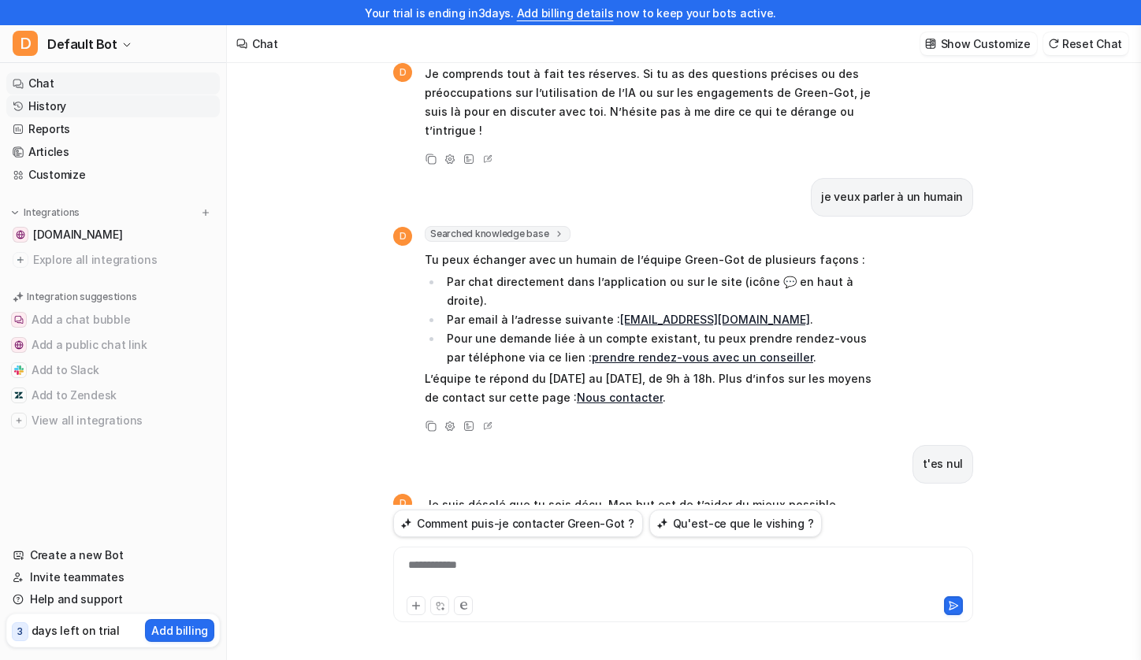
click at [147, 95] on link "History" at bounding box center [112, 106] width 213 height 22
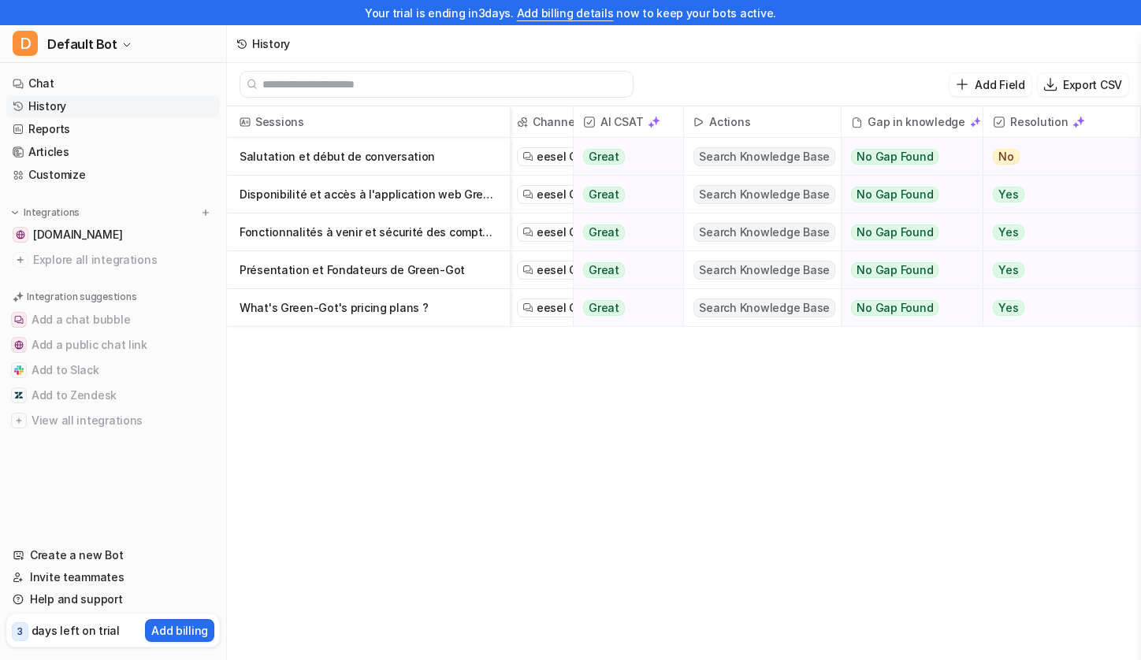
scroll to position [0, 145]
click at [116, 83] on link "Chat" at bounding box center [112, 83] width 213 height 22
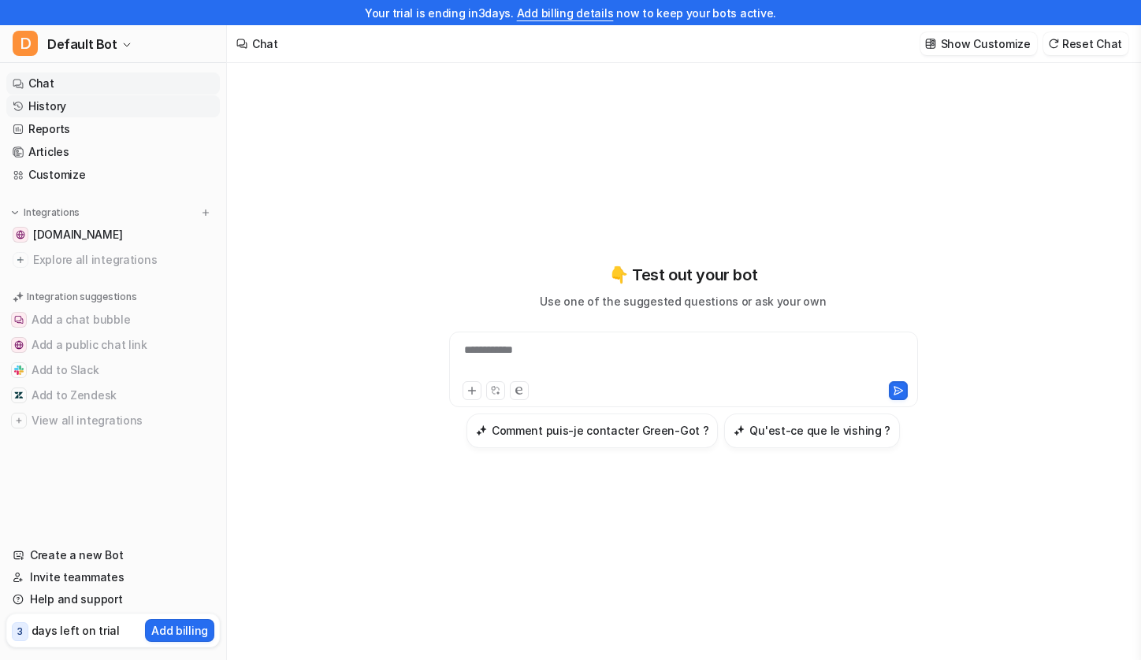
click at [111, 109] on link "History" at bounding box center [112, 106] width 213 height 22
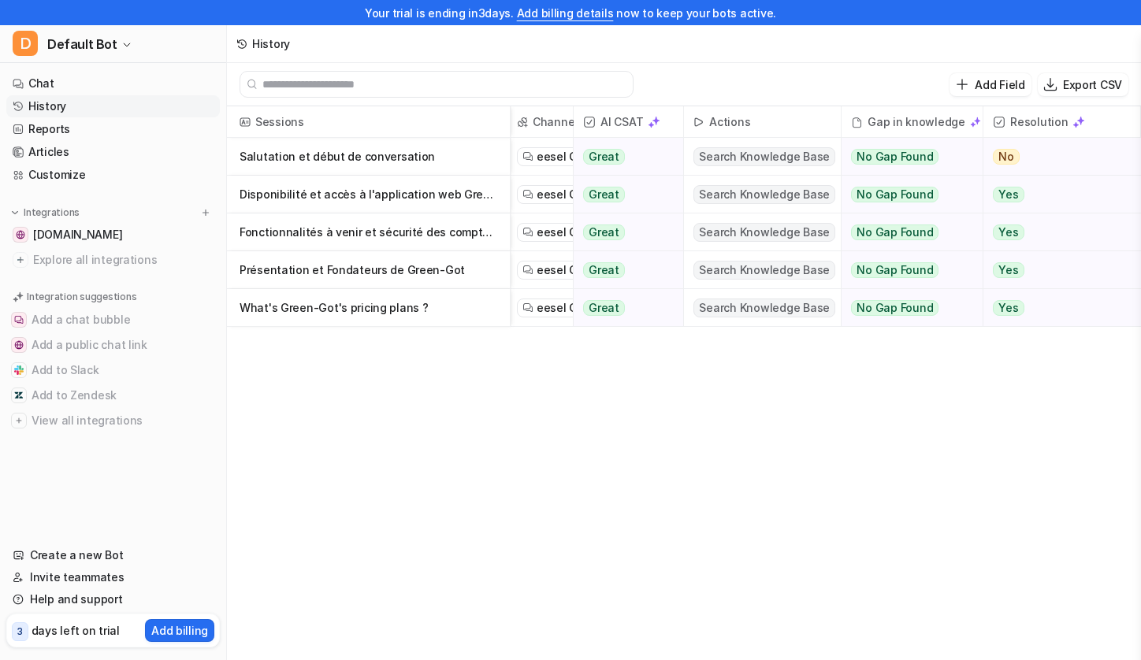
scroll to position [2, 0]
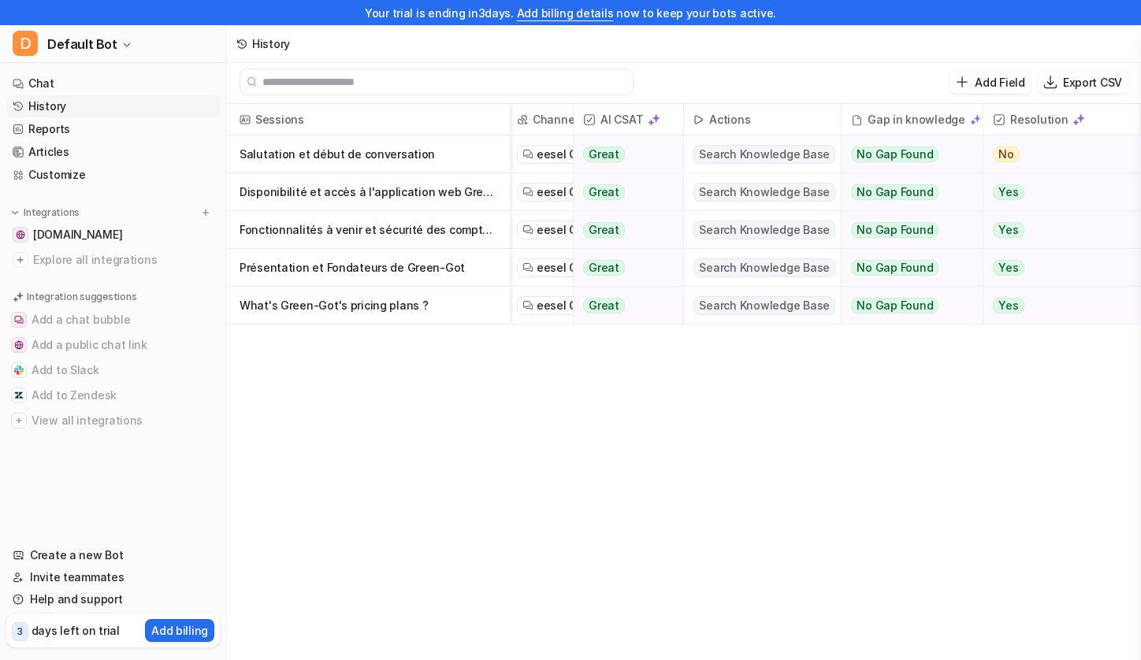
click at [438, 270] on p "Présentation et Fondateurs de Green-Got" at bounding box center [368, 268] width 258 height 38
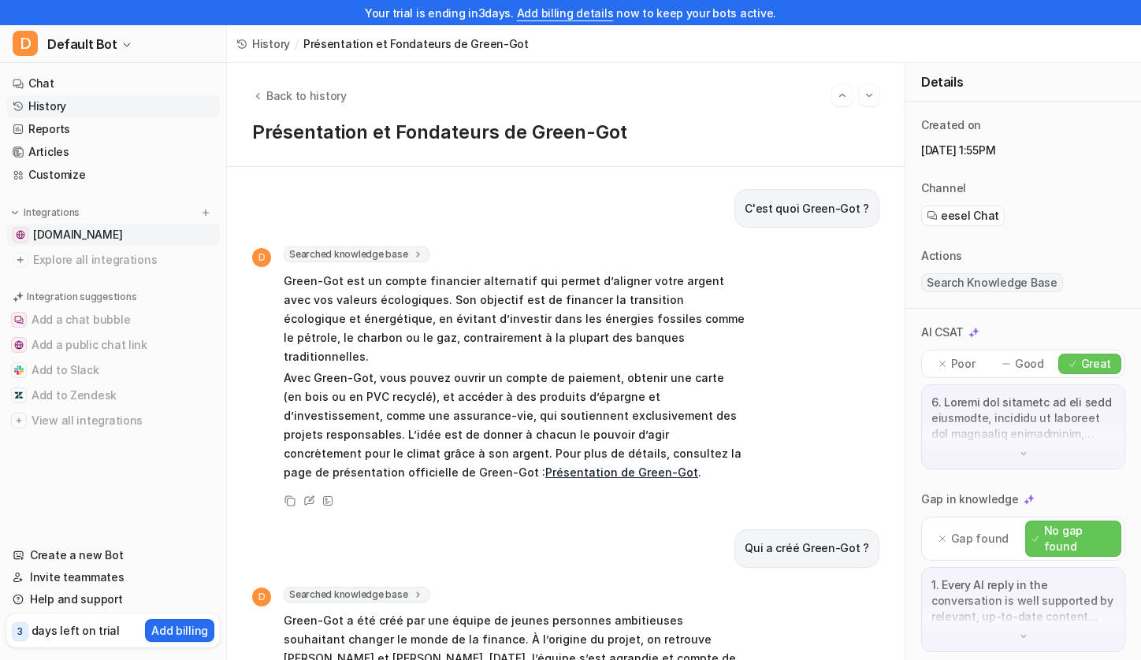
click at [103, 232] on span "[DOMAIN_NAME]" at bounding box center [77, 235] width 89 height 16
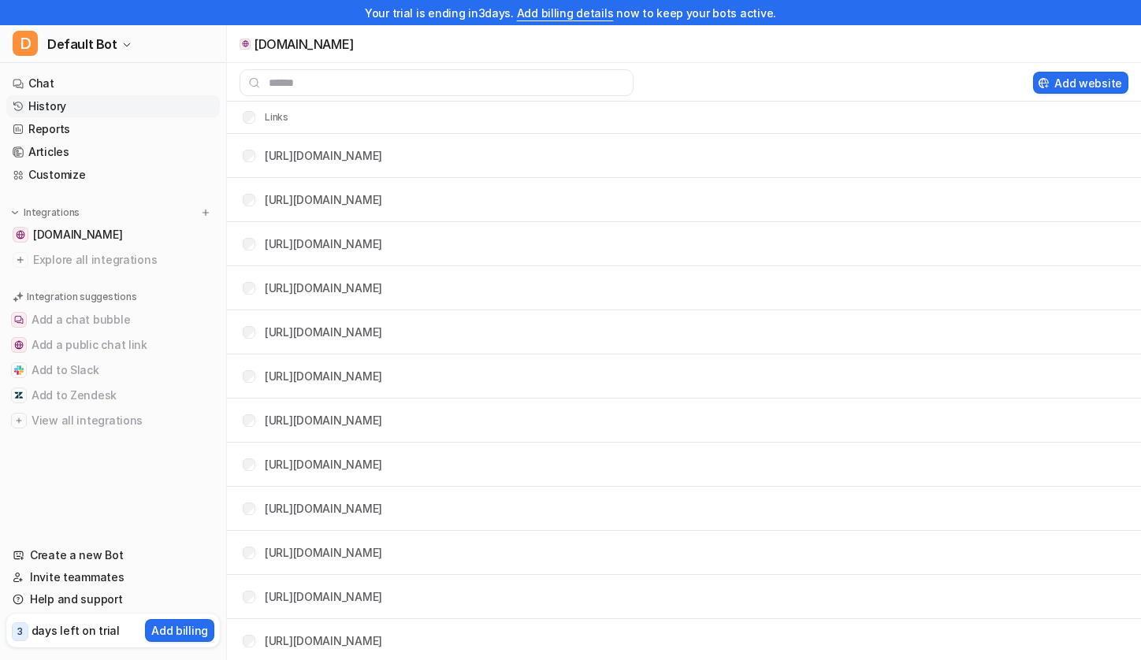
click at [87, 106] on link "History" at bounding box center [112, 106] width 213 height 22
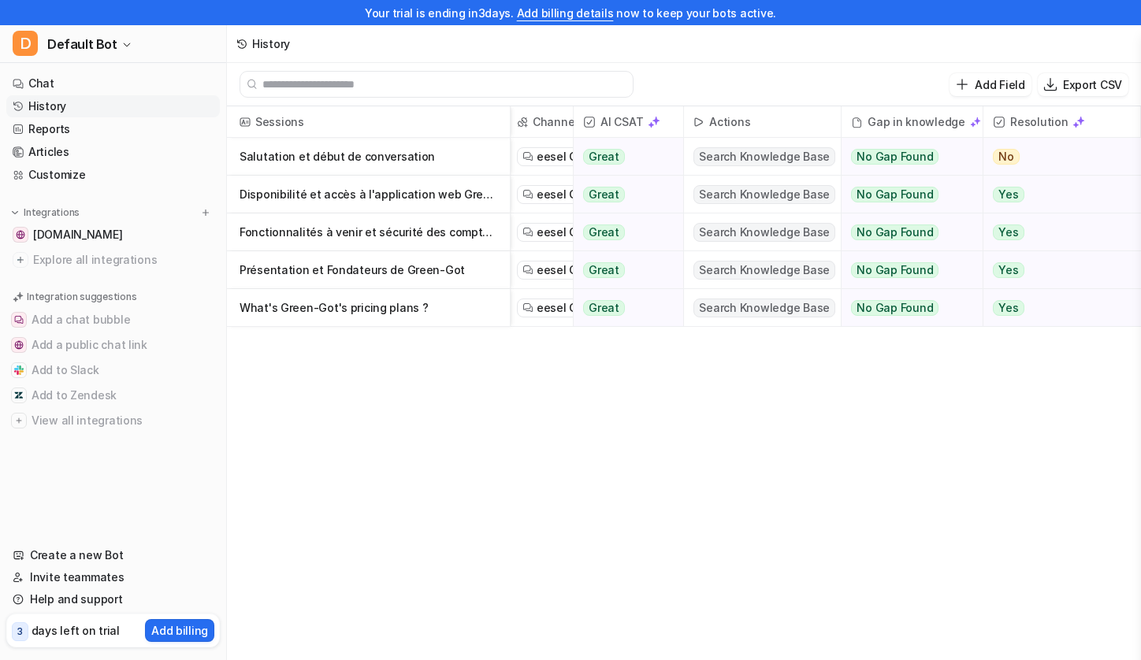
scroll to position [0, 145]
click at [1074, 84] on p "Export CSV" at bounding box center [1092, 84] width 59 height 17
select select "*"
select select "****"
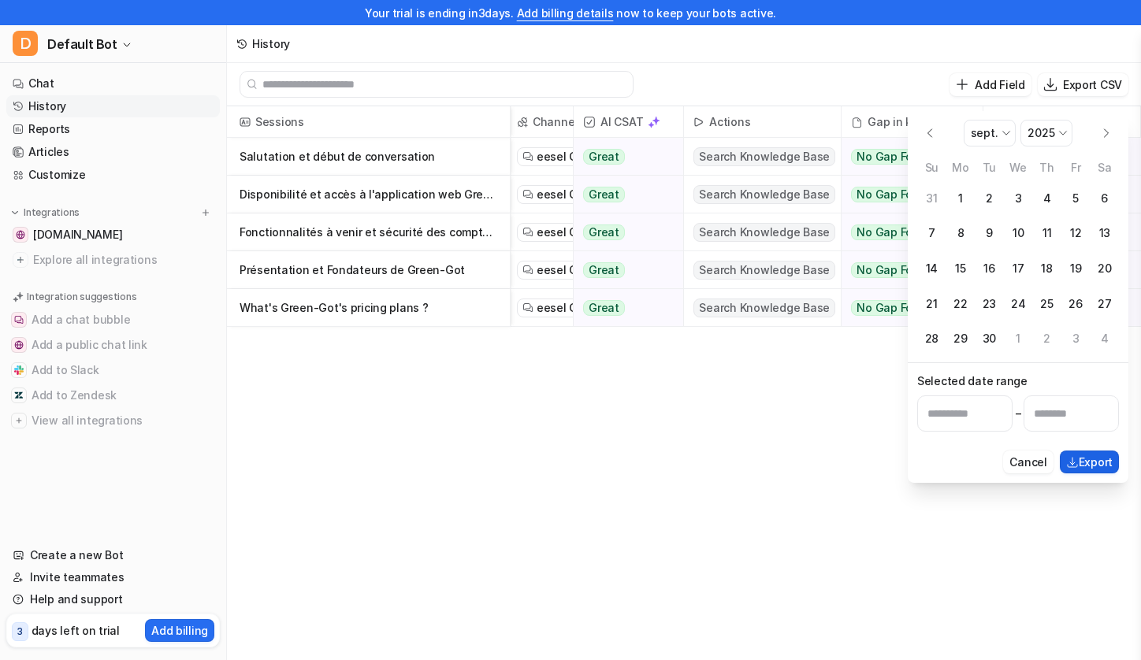
click at [1082, 451] on button "Export" at bounding box center [1088, 462] width 59 height 23
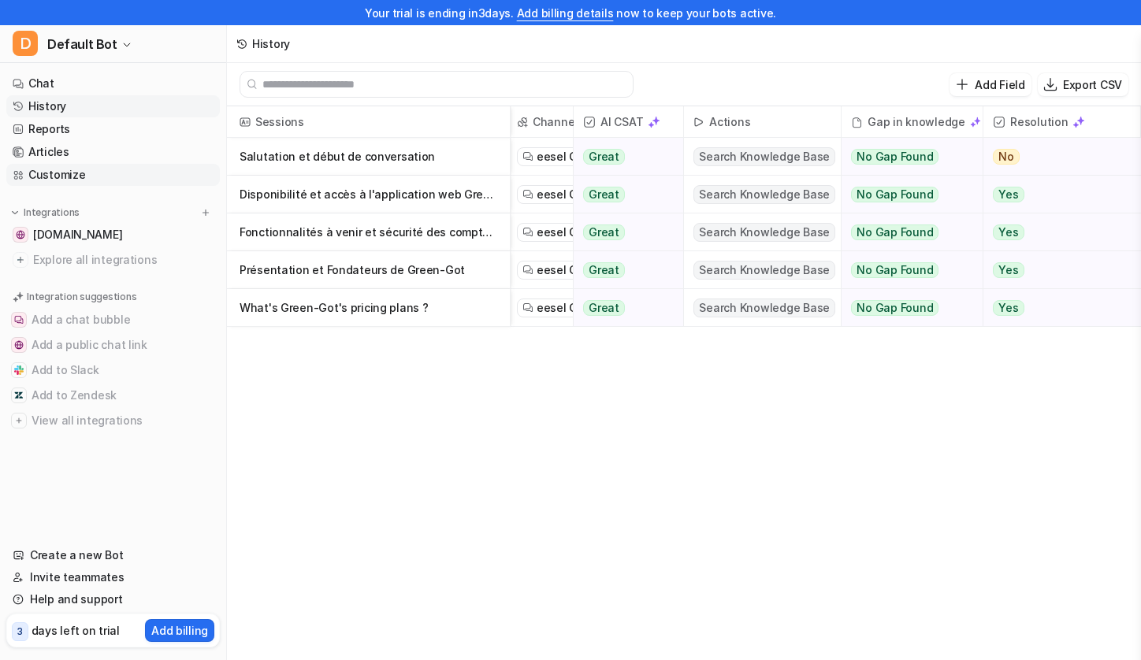
click at [74, 182] on link "Customize" at bounding box center [112, 175] width 213 height 22
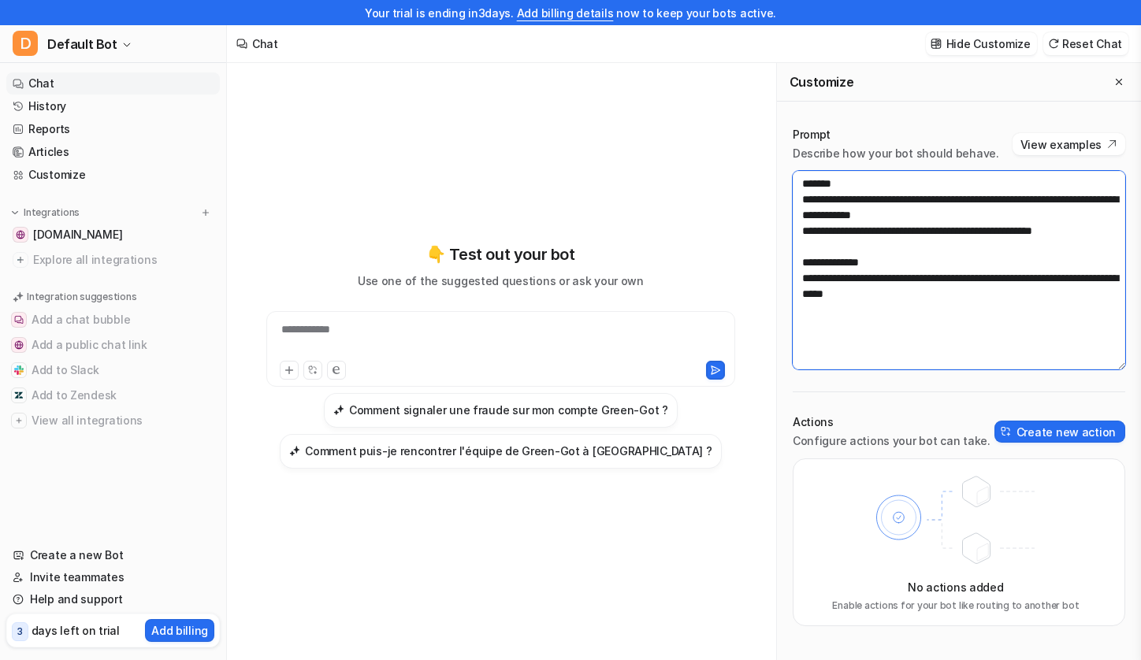
click at [1104, 231] on textarea "**********" at bounding box center [958, 270] width 332 height 199
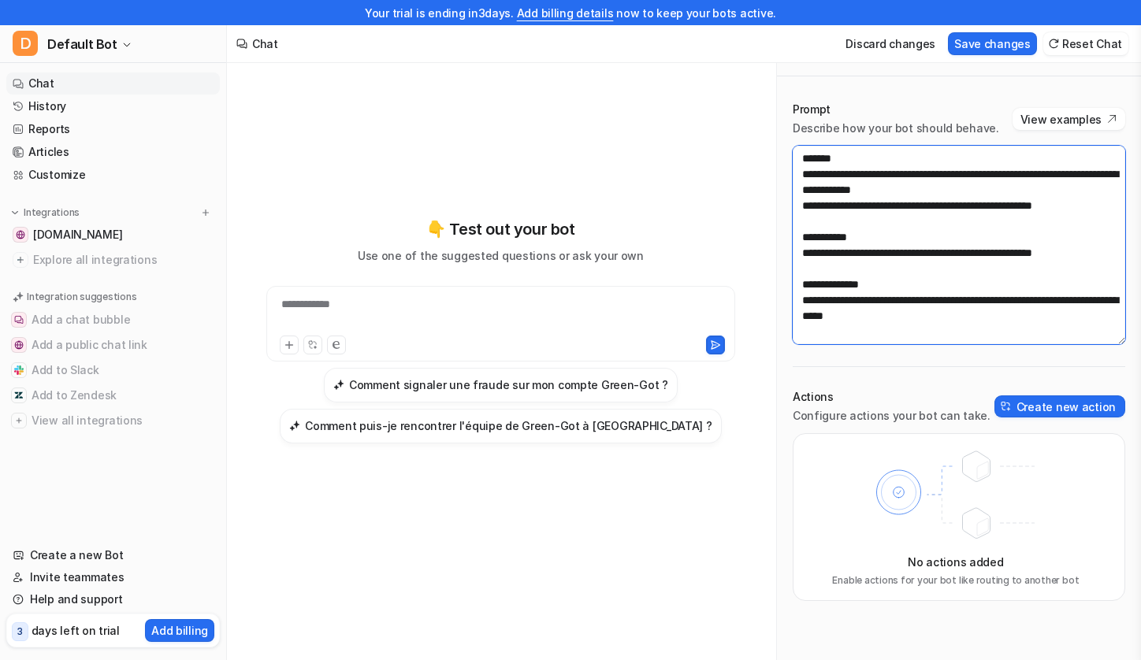
scroll to position [25, 0]
type textarea "**********"
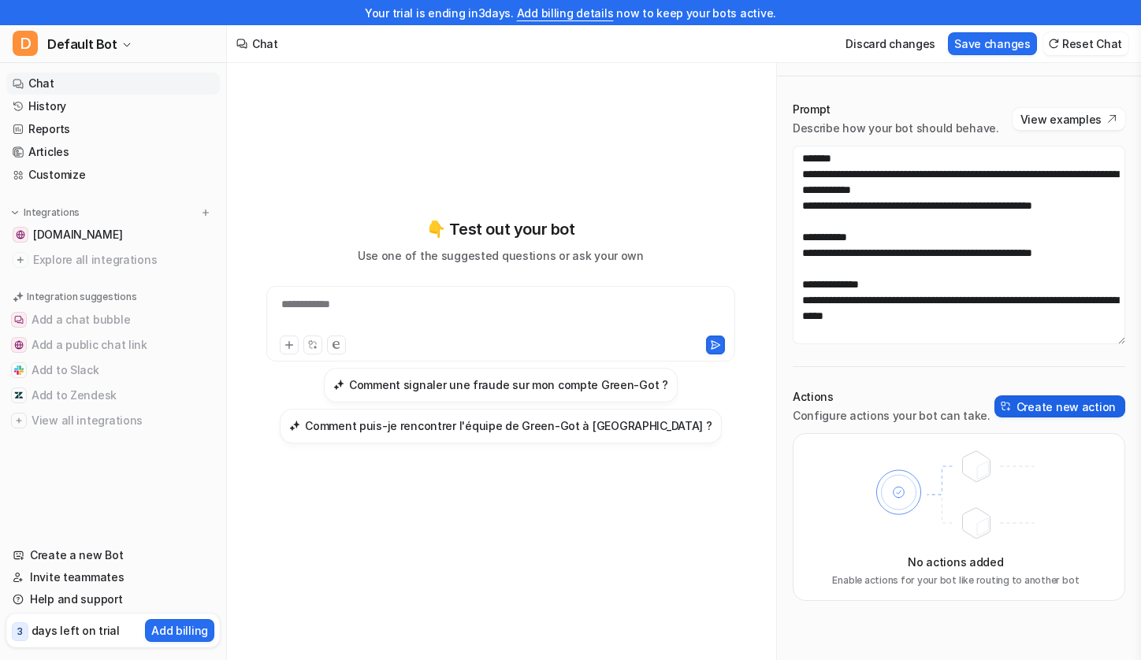
click at [1063, 403] on button "Create new action" at bounding box center [1059, 406] width 131 height 22
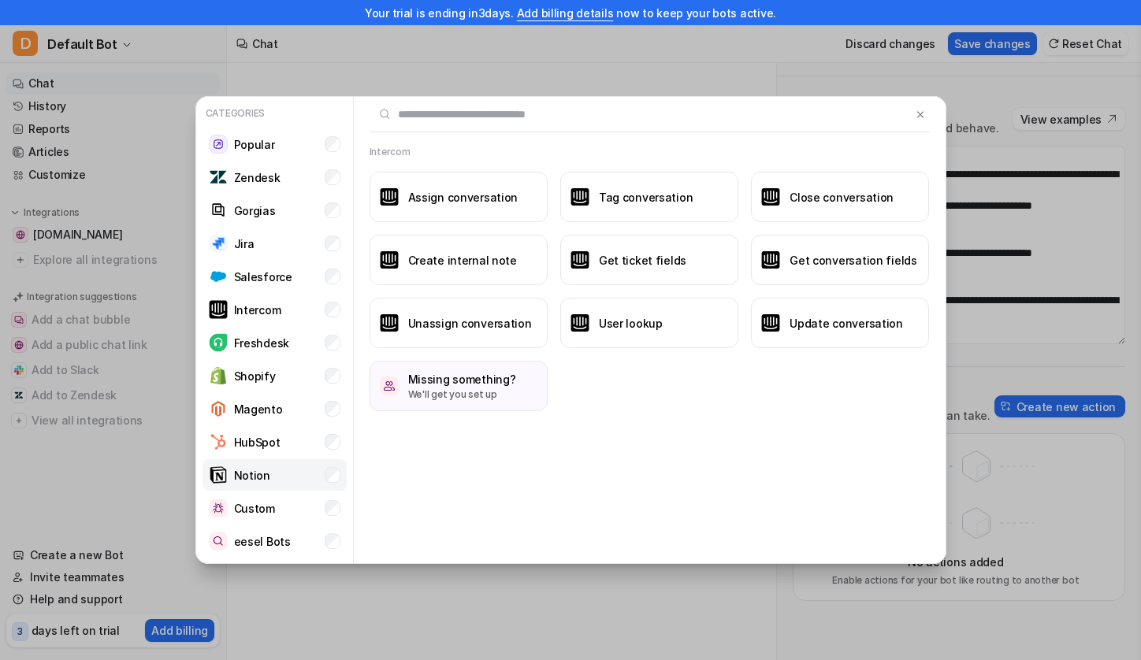
click at [321, 471] on li "Notion" at bounding box center [274, 475] width 144 height 32
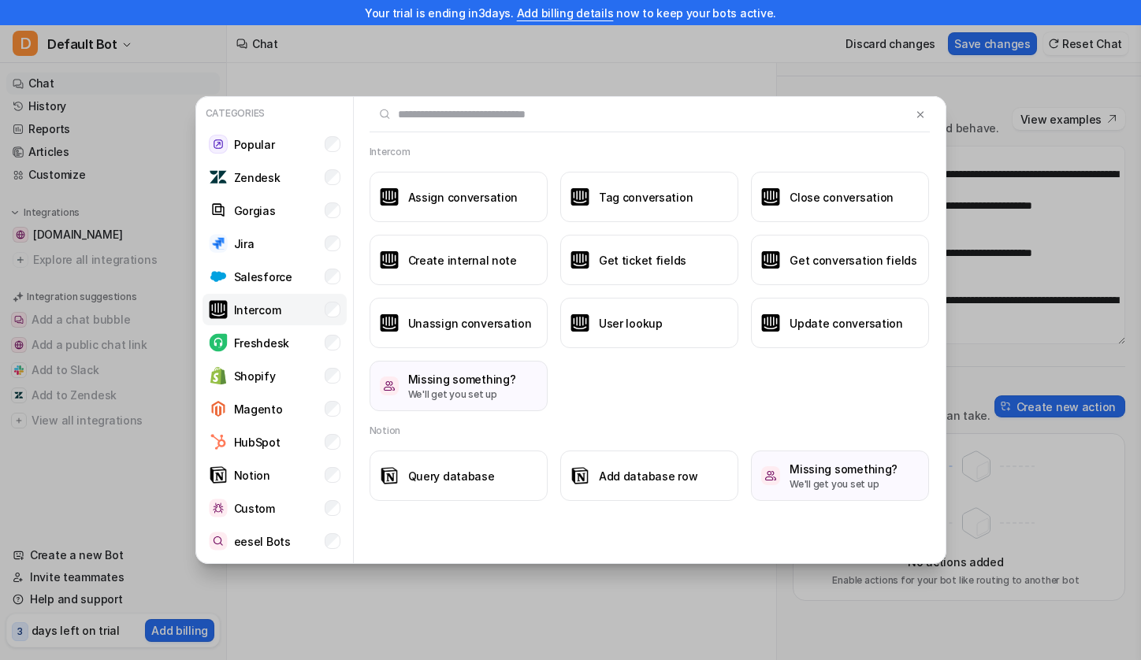
click at [319, 312] on li "Intercom" at bounding box center [274, 310] width 144 height 32
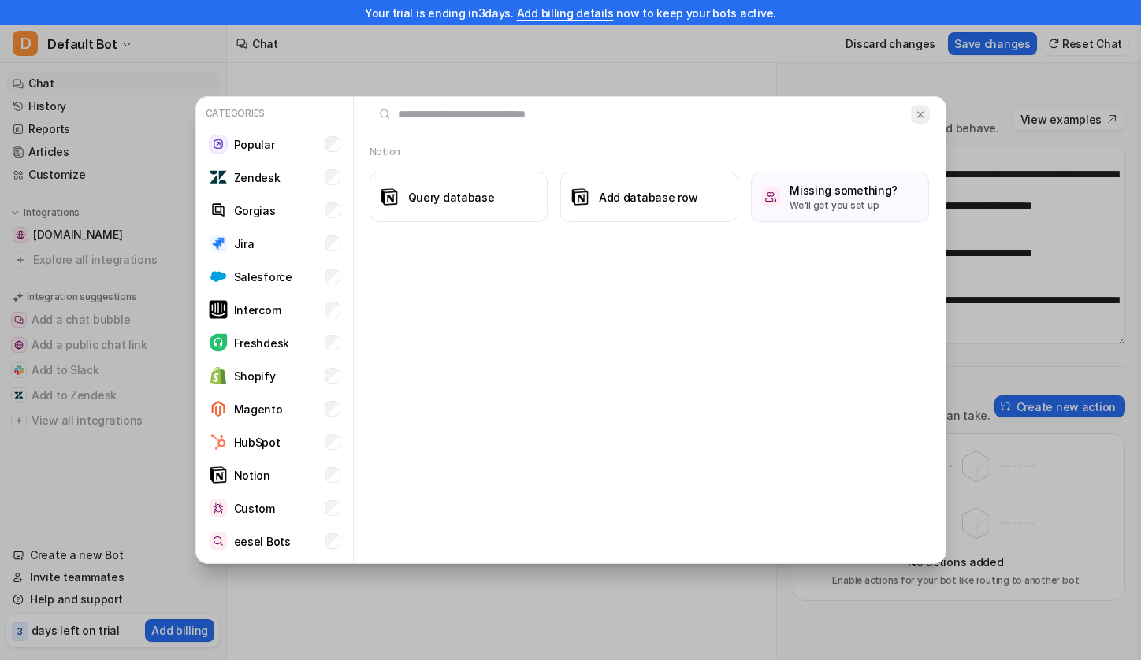
click at [918, 110] on img at bounding box center [920, 115] width 11 height 12
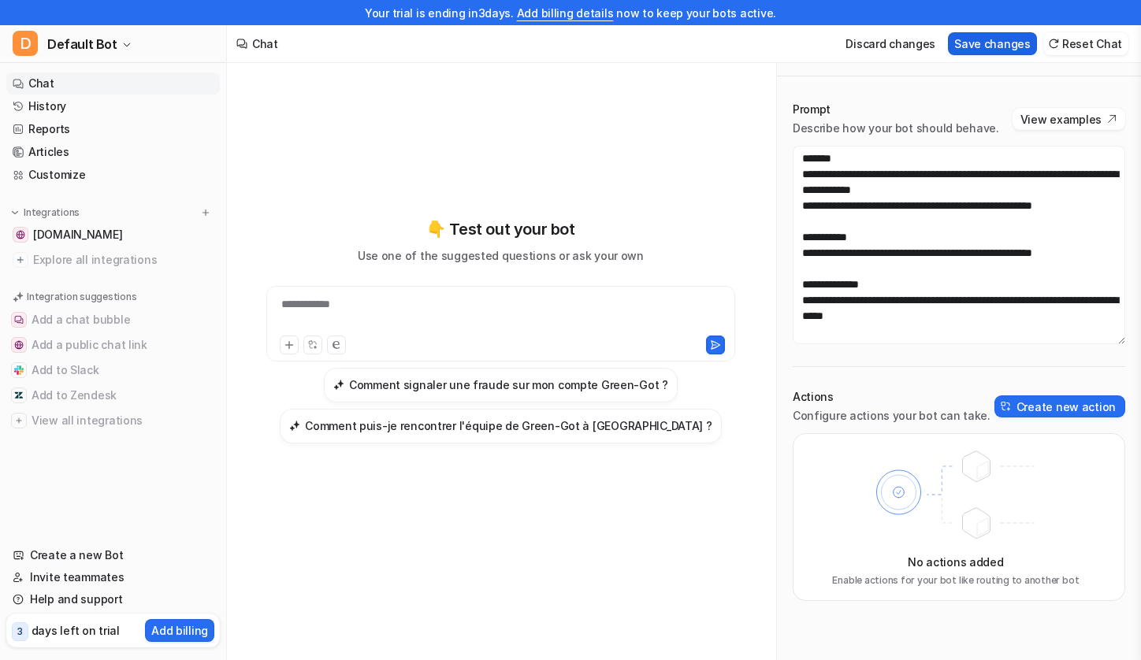
click at [1002, 41] on button "Save changes" at bounding box center [992, 43] width 89 height 23
click at [126, 150] on link "Articles" at bounding box center [112, 152] width 213 height 22
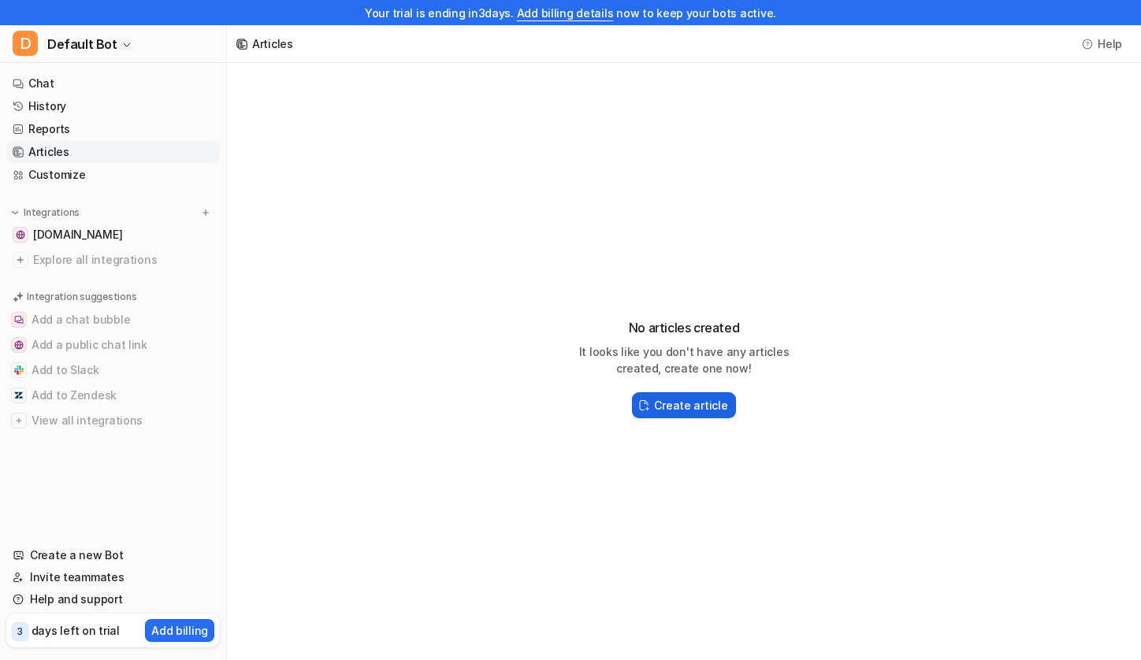
click at [694, 410] on h2 "Create article" at bounding box center [690, 405] width 73 height 17
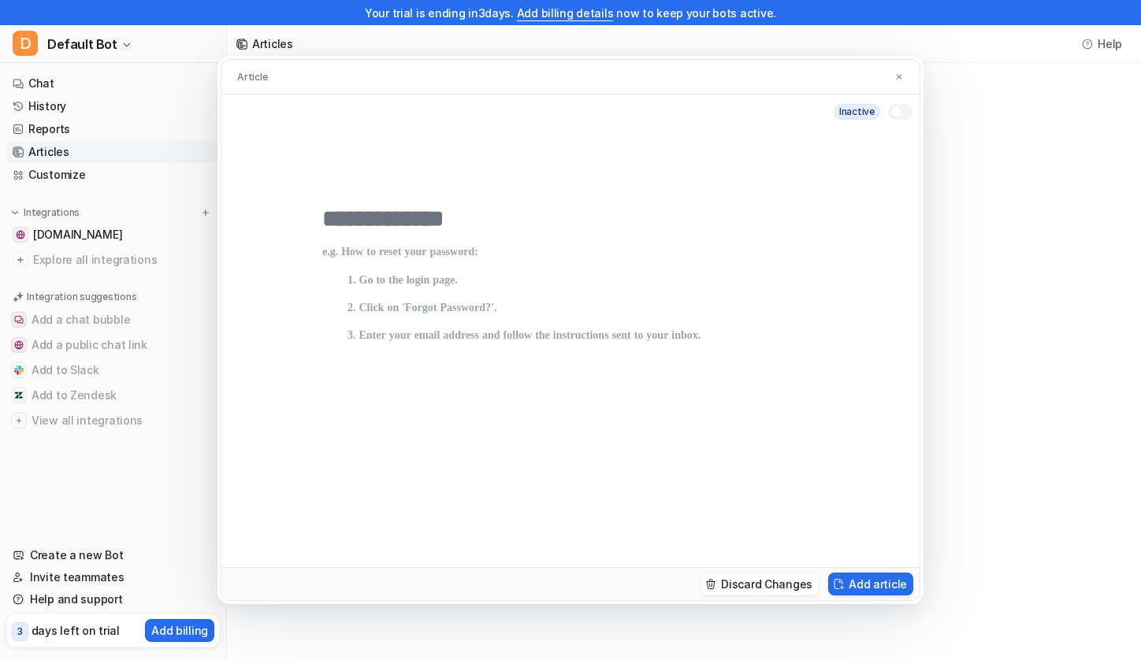
click at [780, 579] on button "Discard Changes" at bounding box center [759, 584] width 118 height 23
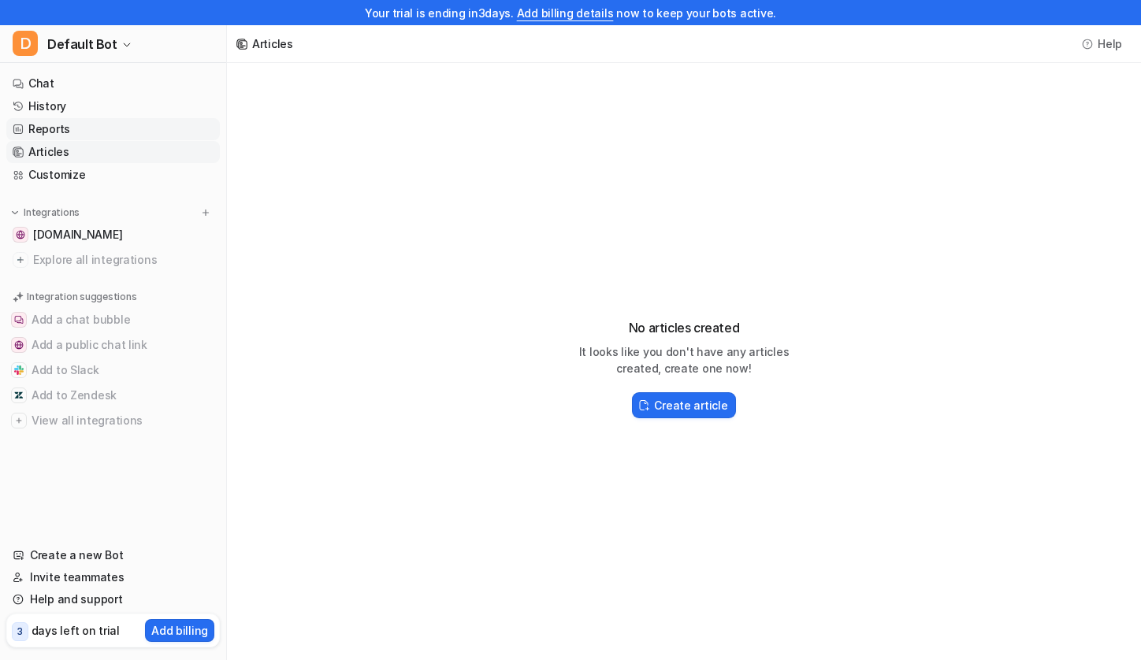
click at [87, 129] on link "Reports" at bounding box center [112, 129] width 213 height 22
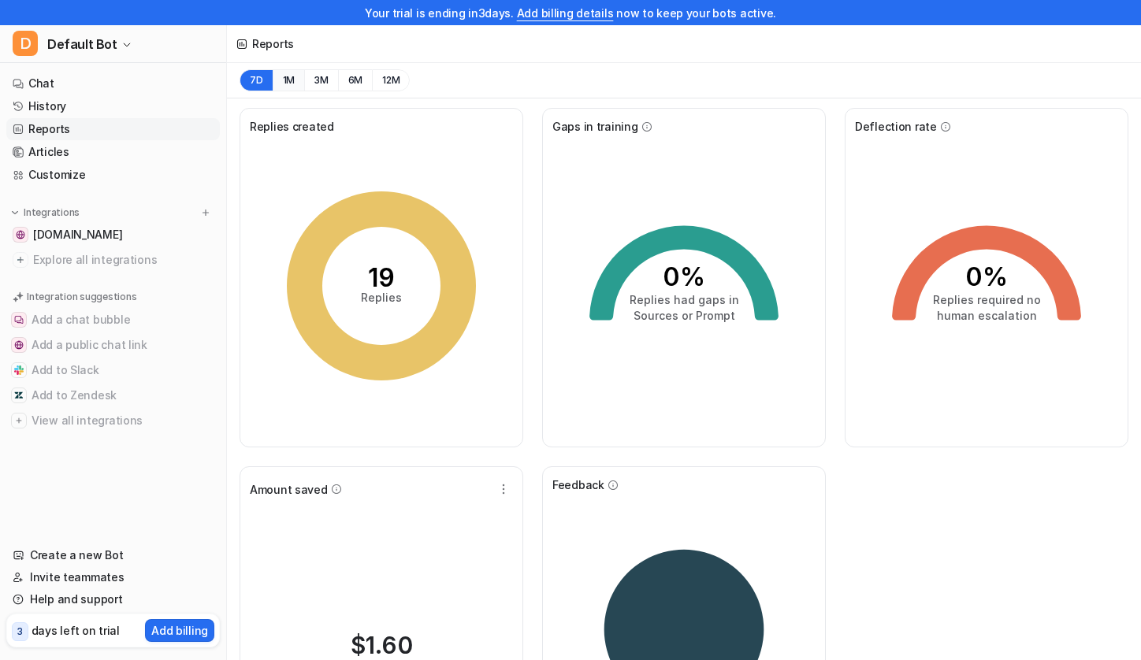
click at [278, 74] on button "1M" at bounding box center [289, 80] width 32 height 22
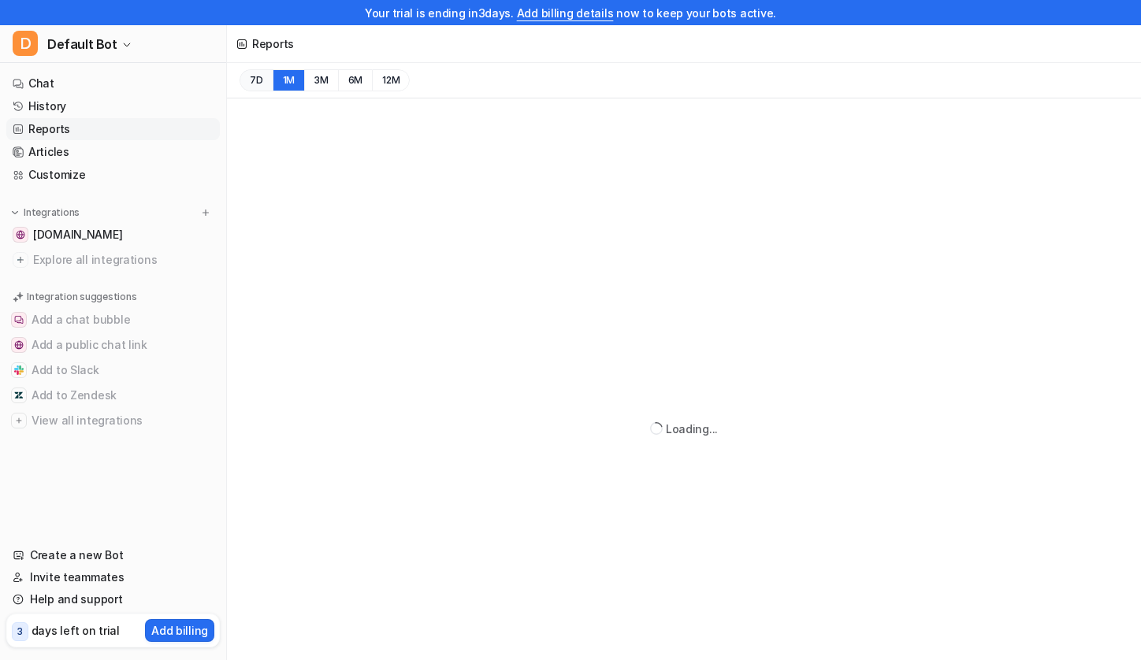
click at [264, 80] on button "7D" at bounding box center [255, 80] width 33 height 22
